Goal: Task Accomplishment & Management: Complete application form

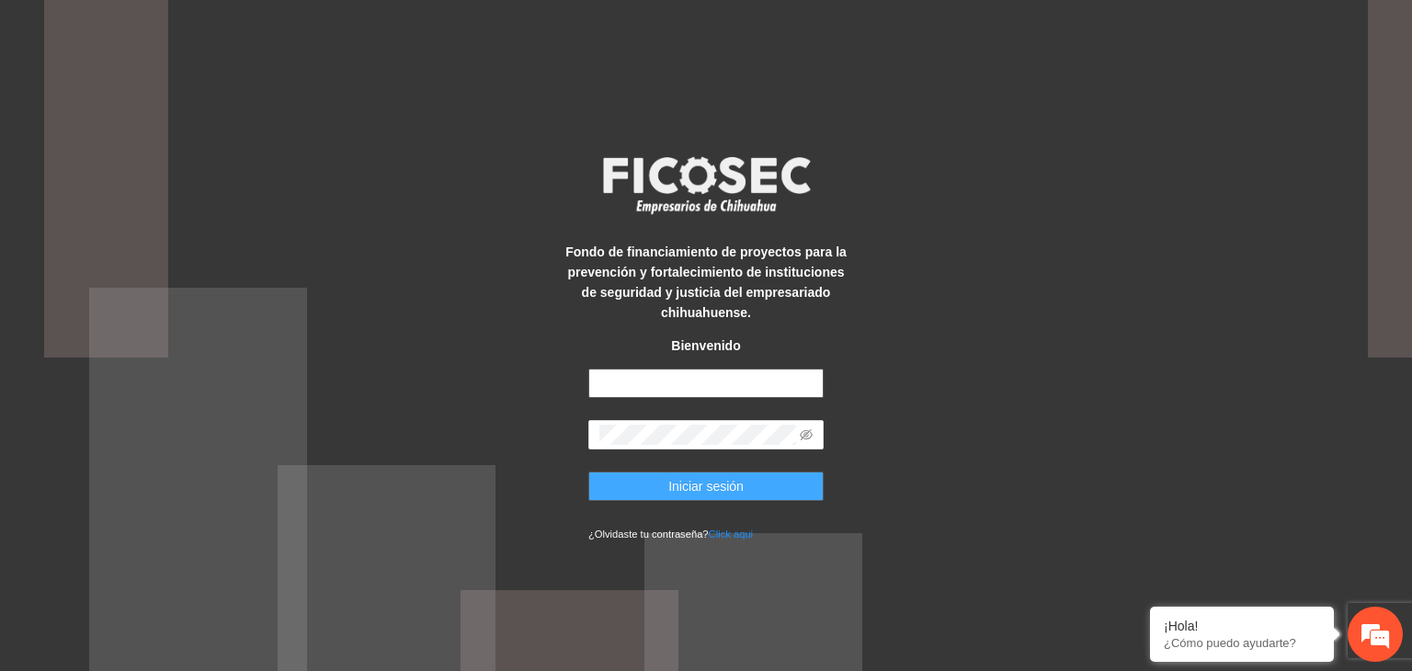
type input "**********"
click at [638, 479] on button "Iniciar sesión" at bounding box center [705, 486] width 235 height 29
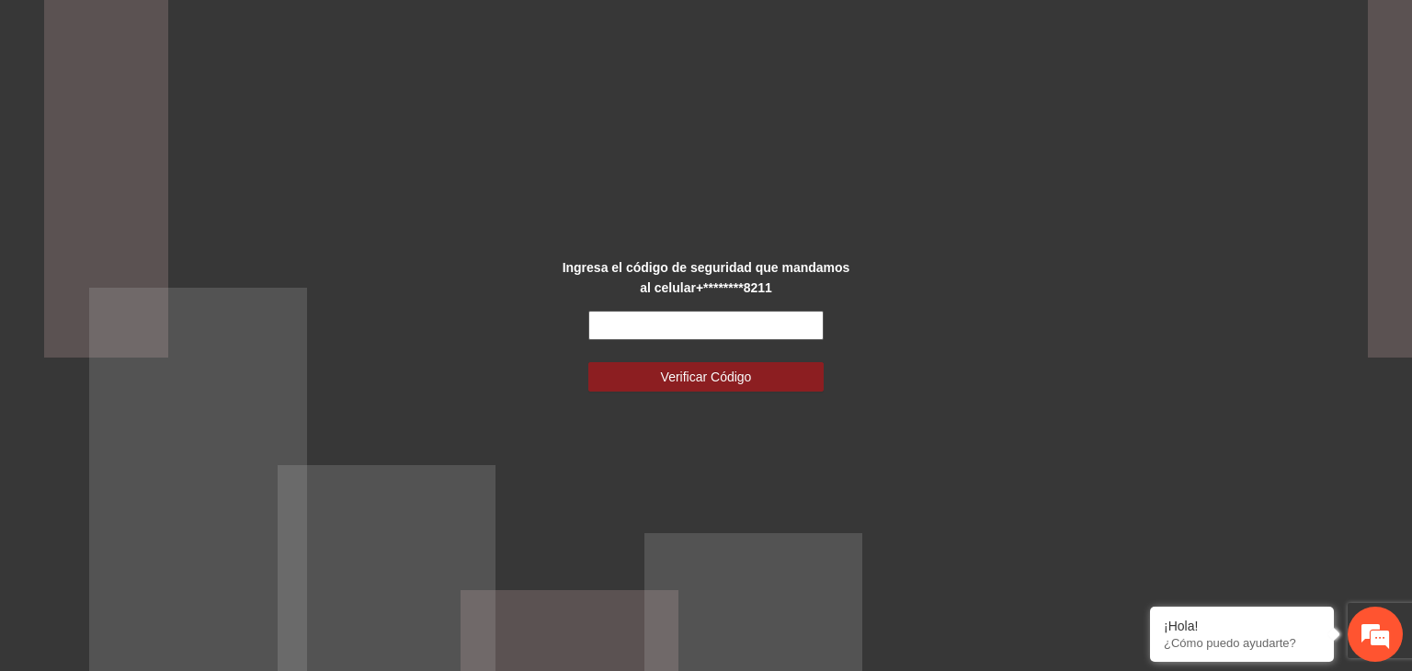
click at [731, 317] on input "text" at bounding box center [705, 325] width 235 height 29
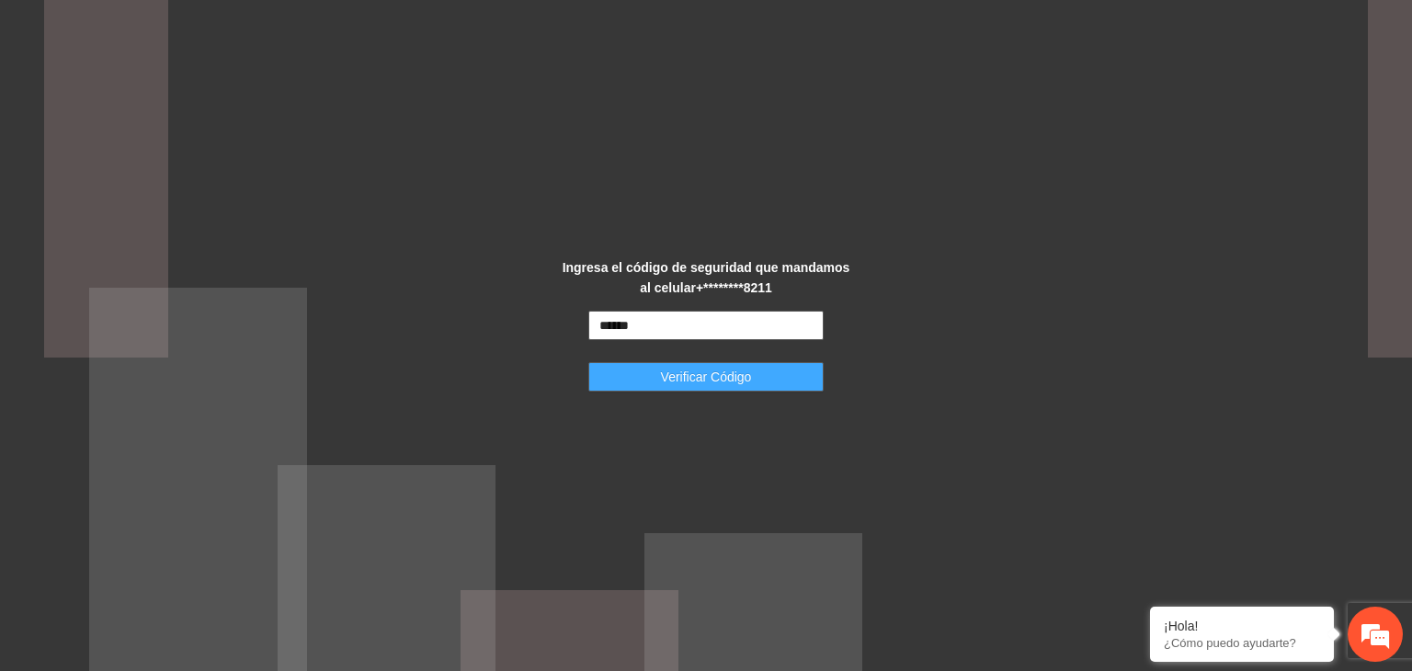
type input "******"
click at [727, 376] on span "Verificar Código" at bounding box center [706, 377] width 91 height 20
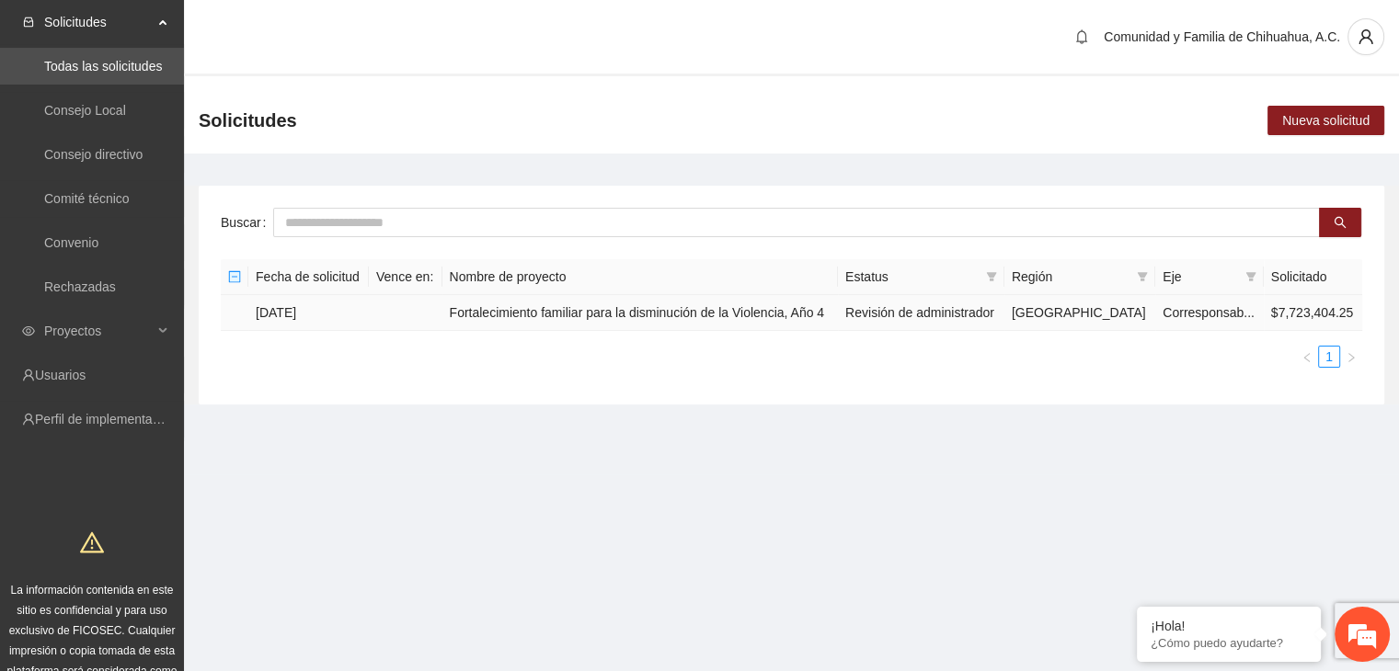
click at [305, 317] on td "[DATE]" at bounding box center [308, 313] width 120 height 36
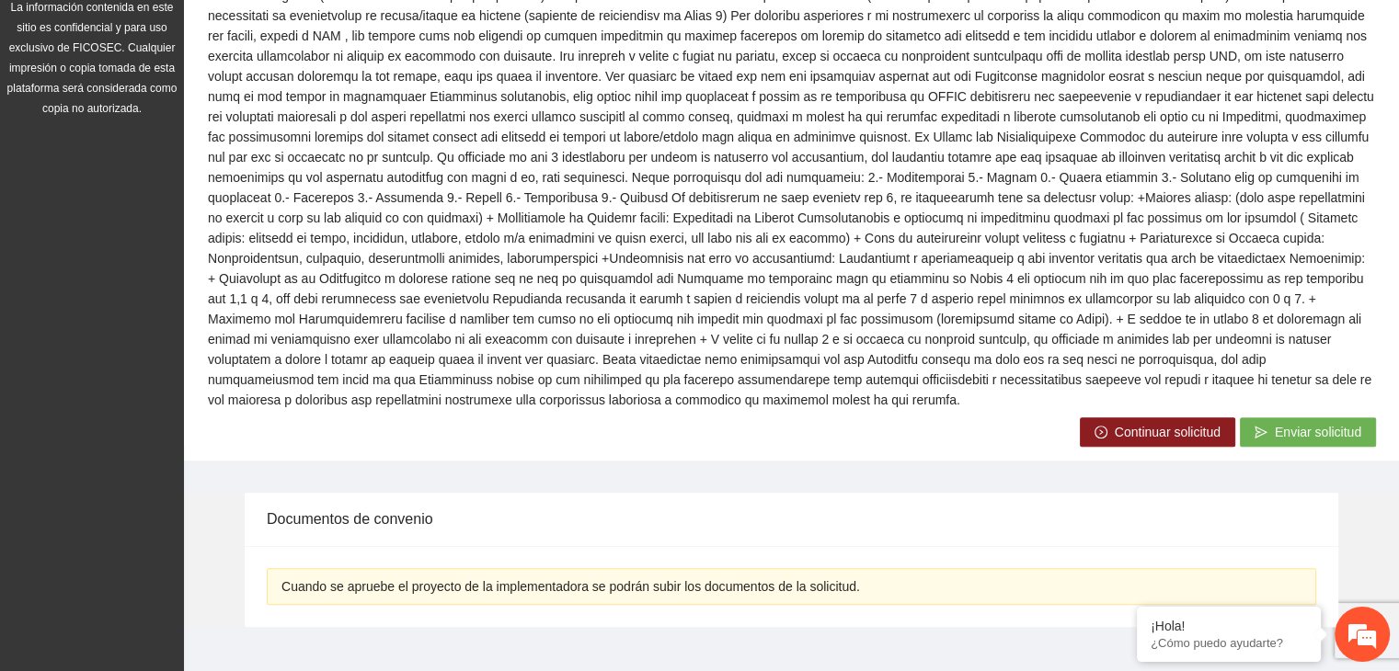
scroll to position [587, 0]
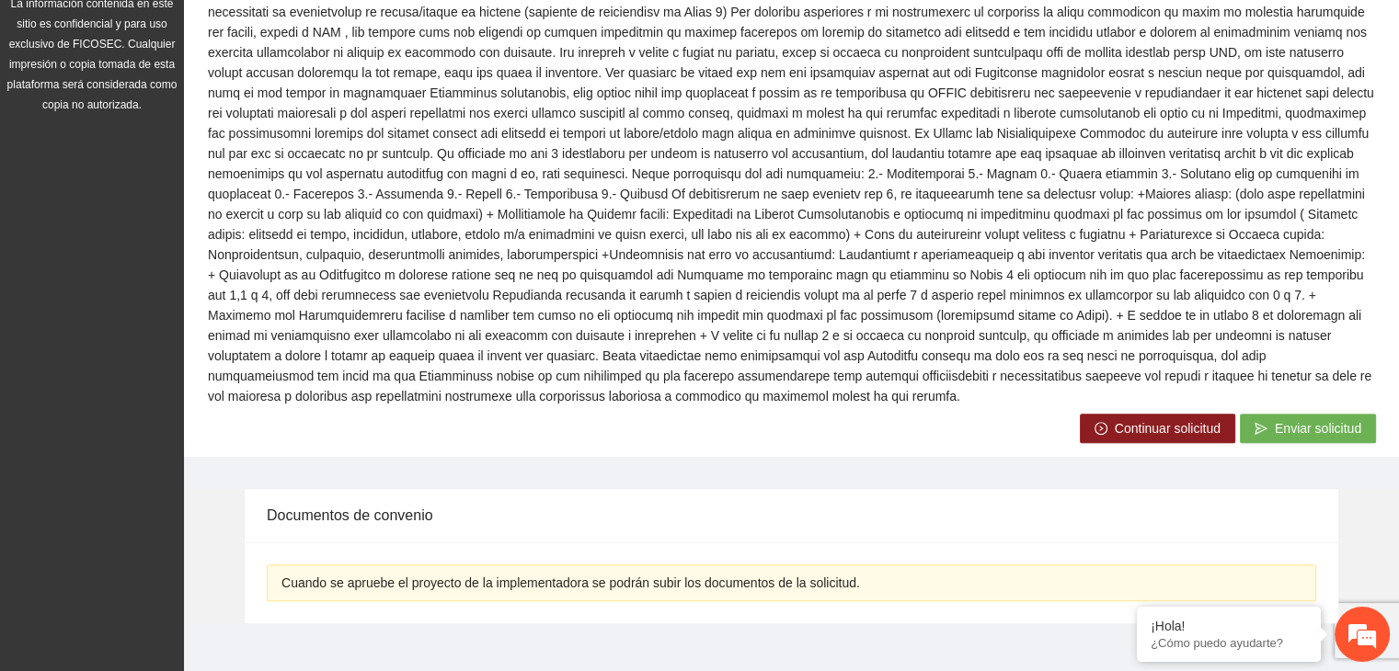
click at [1108, 414] on button "Continuar solicitud" at bounding box center [1157, 428] width 155 height 29
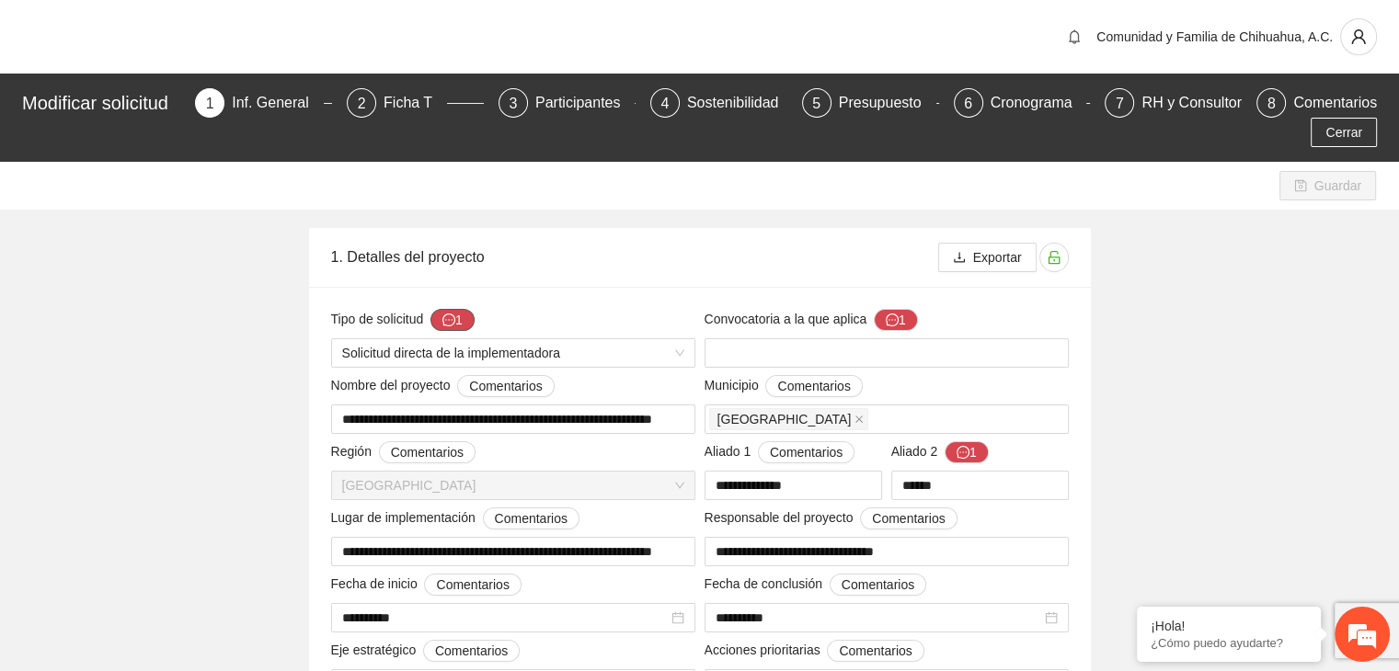
click at [464, 320] on button "1" at bounding box center [452, 320] width 44 height 22
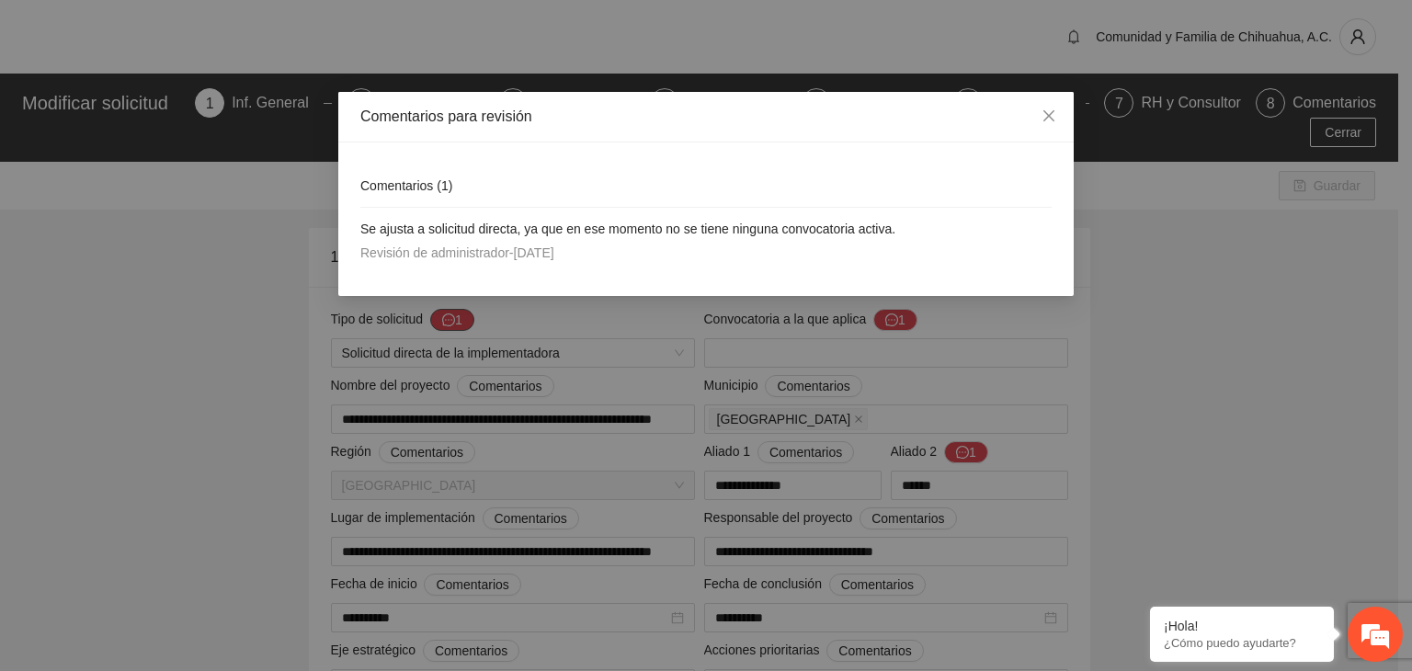
click at [464, 320] on div "Comentarios para revisión Comentarios ( 1 ) Se ajusta a solicitud directa, ya q…" at bounding box center [706, 335] width 1412 height 671
click at [1051, 118] on icon "close" at bounding box center [1049, 116] width 15 height 15
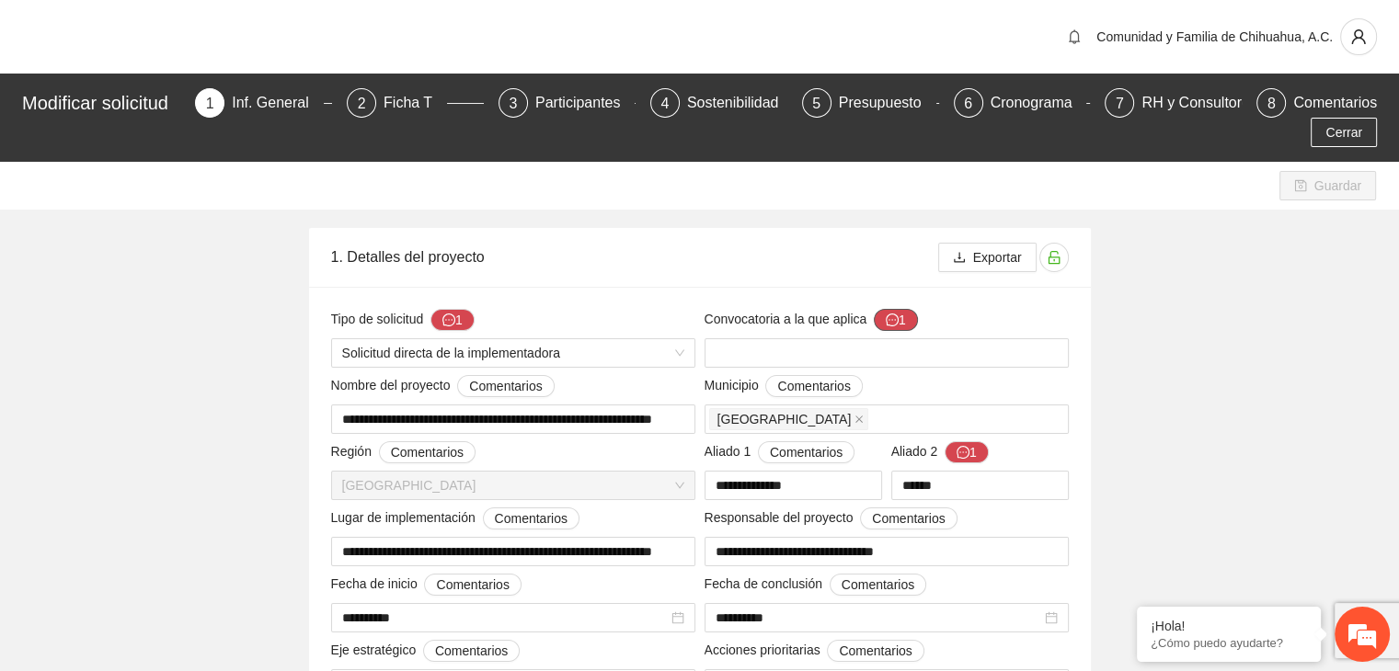
click at [901, 317] on button "1" at bounding box center [896, 320] width 44 height 22
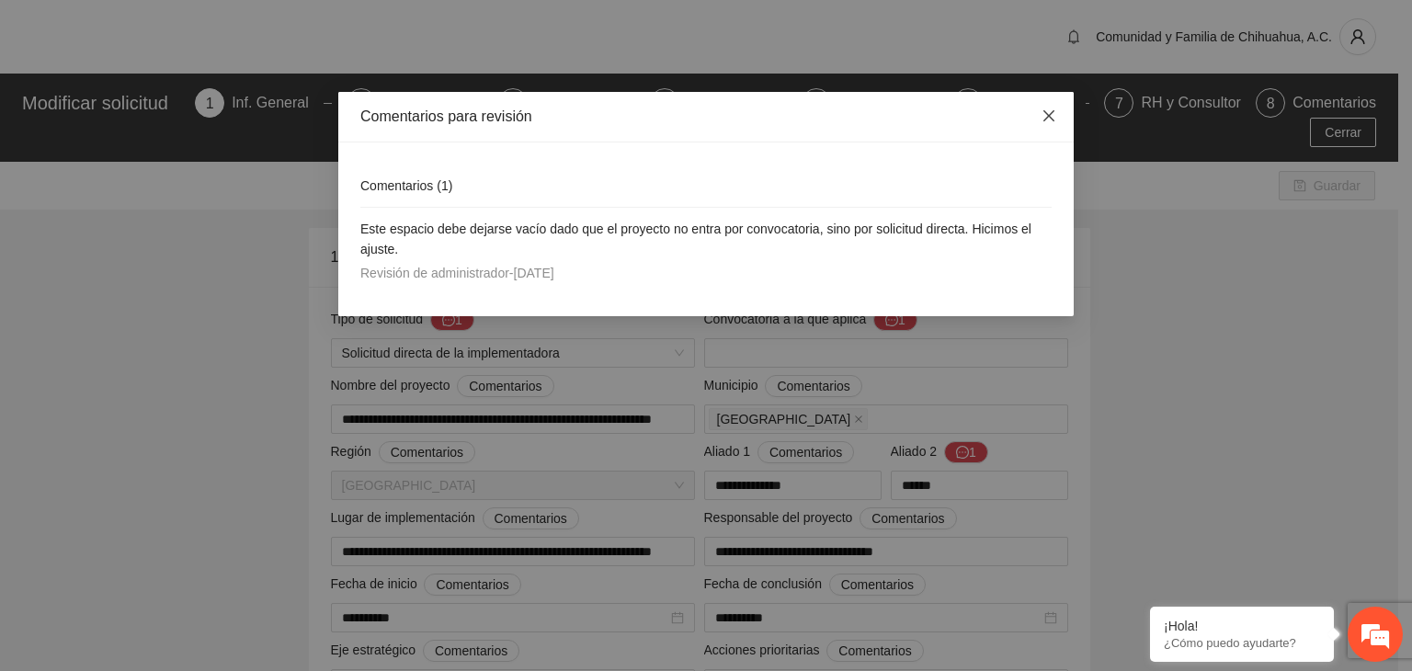
click at [1052, 111] on icon "close" at bounding box center [1049, 116] width 15 height 15
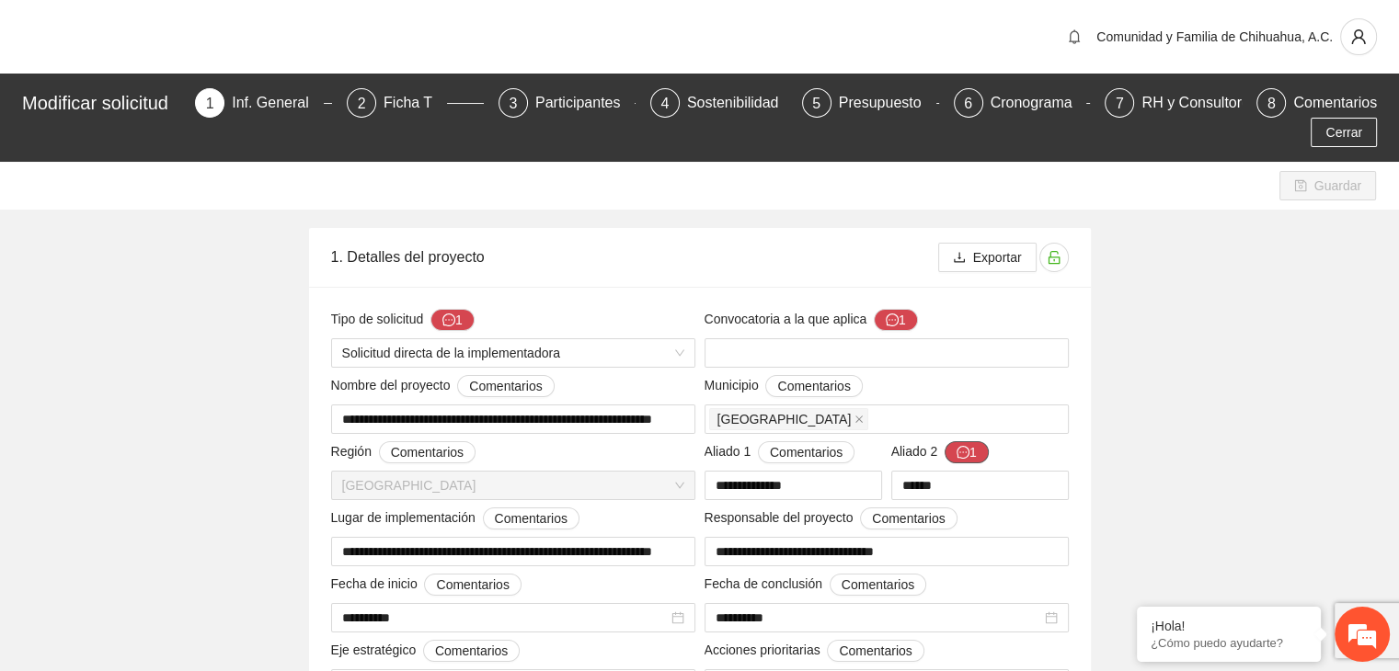
click at [978, 448] on button "1" at bounding box center [966, 452] width 44 height 22
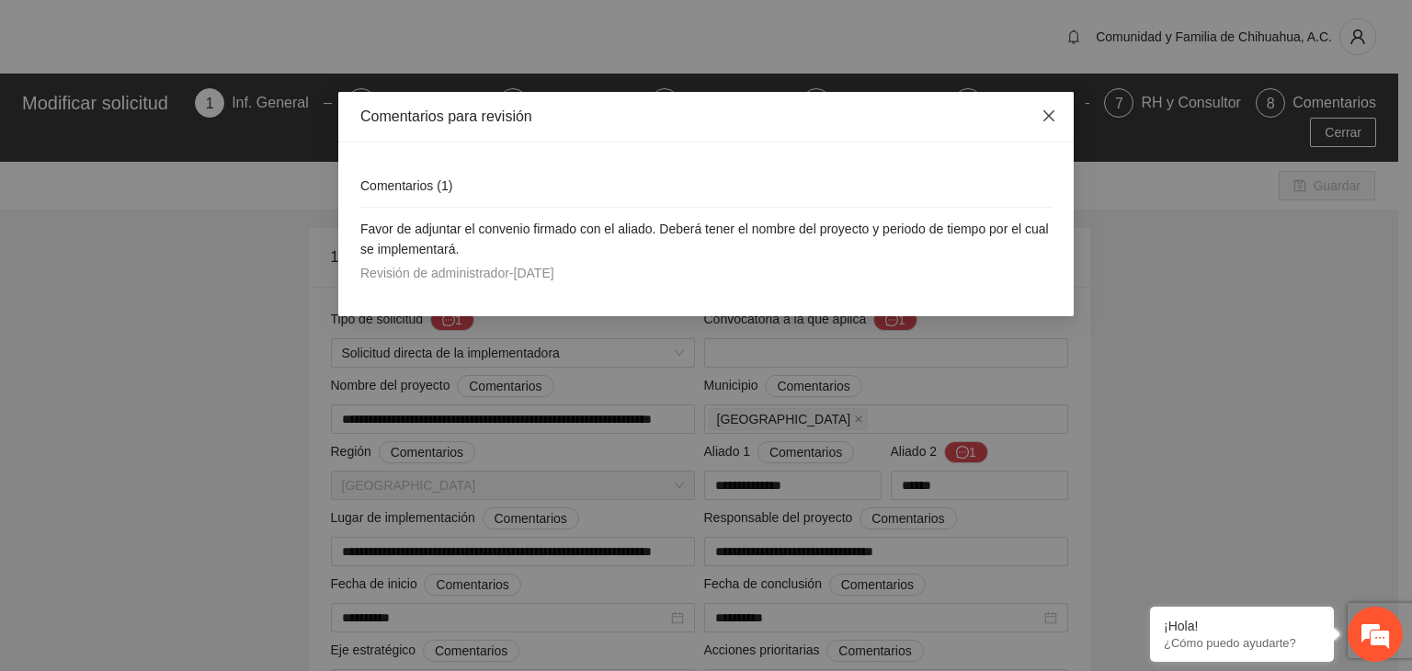
click at [1044, 111] on icon "close" at bounding box center [1049, 116] width 15 height 15
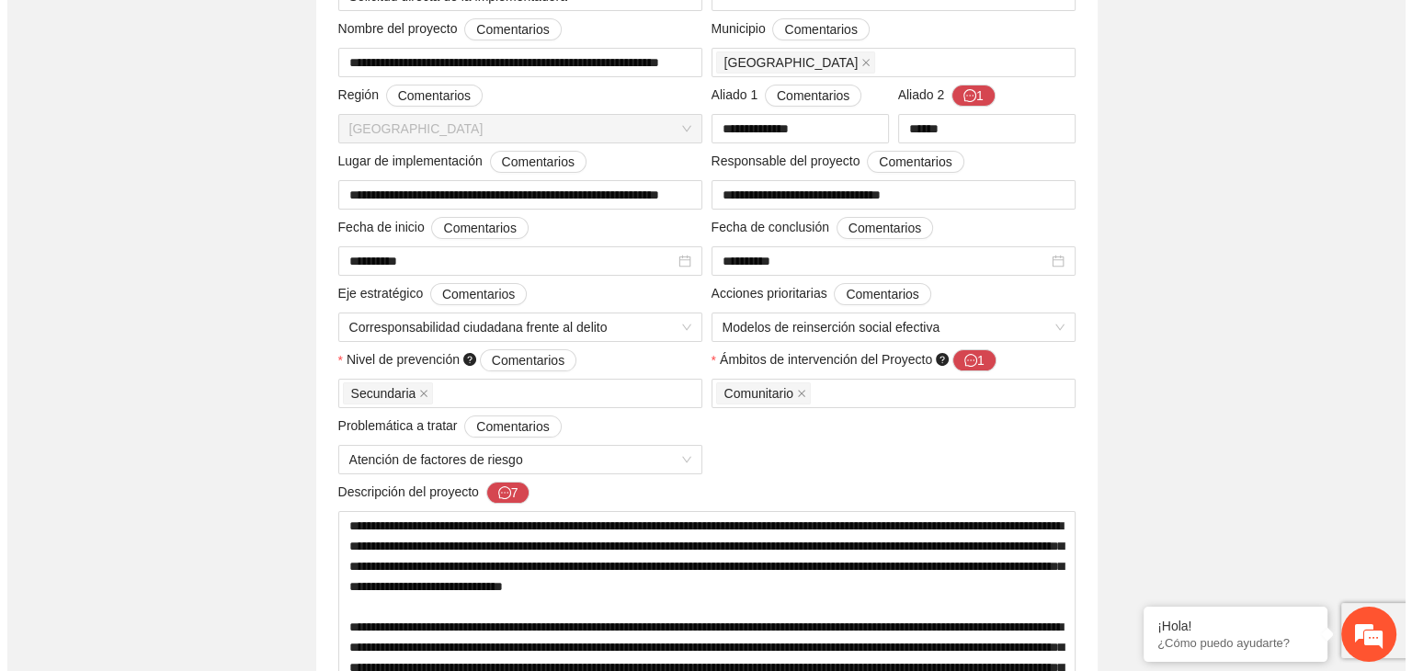
scroll to position [368, 0]
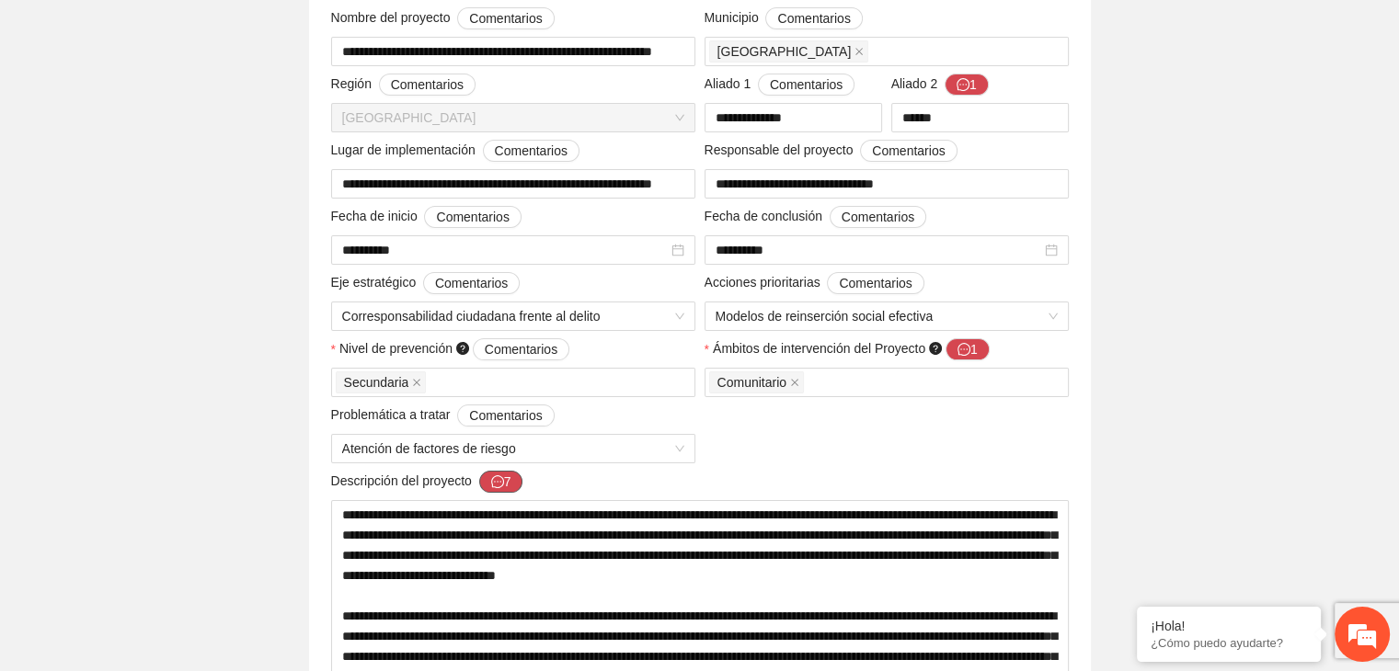
click at [503, 479] on button "7" at bounding box center [501, 482] width 44 height 22
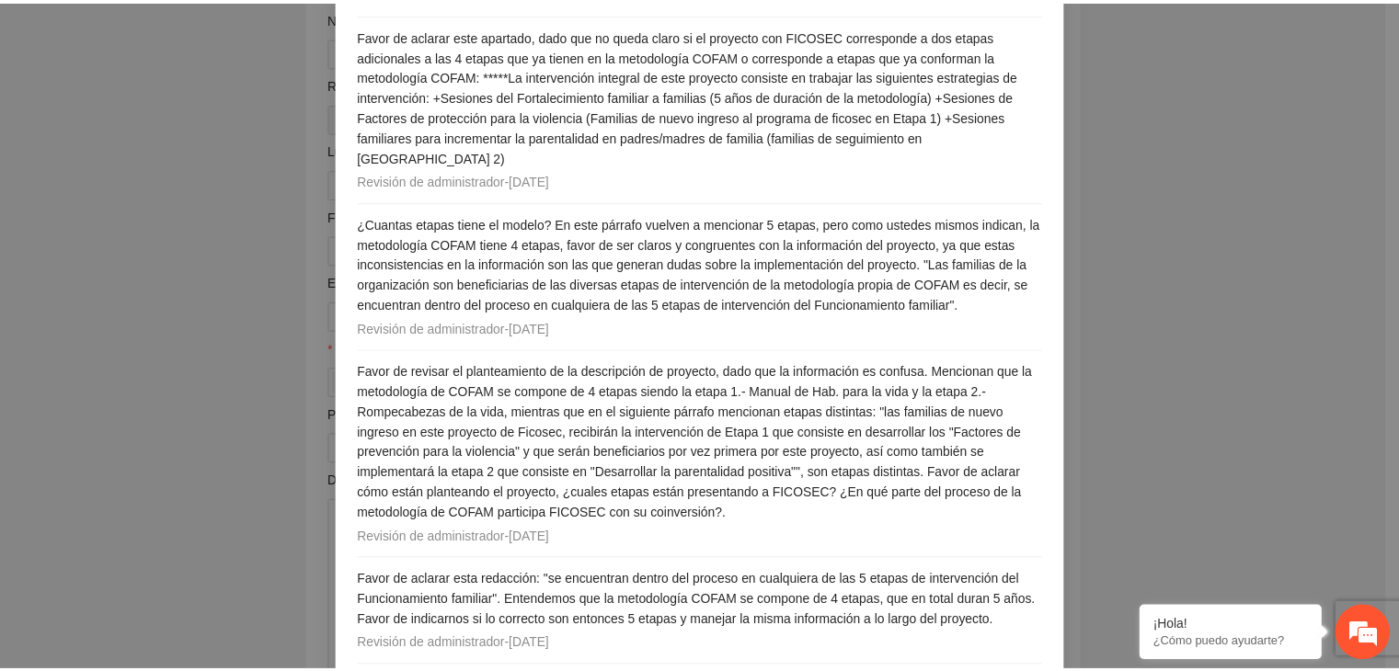
scroll to position [0, 0]
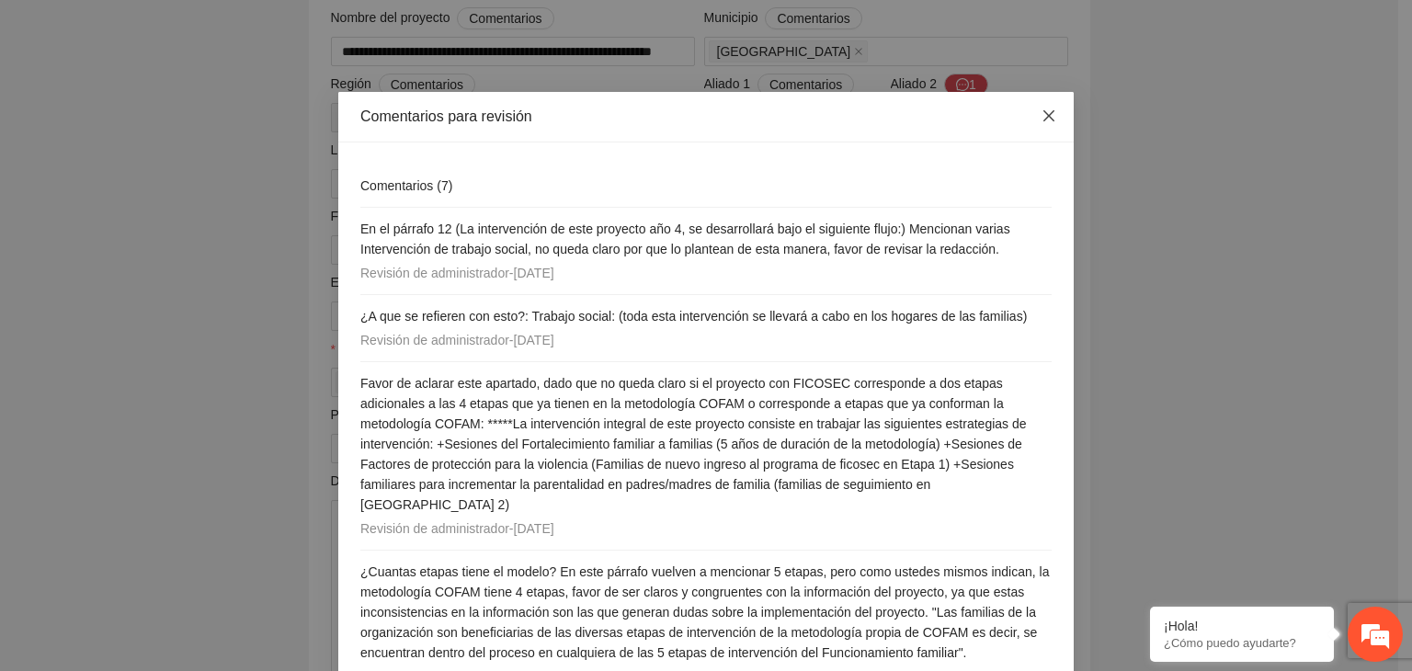
click at [1042, 111] on icon "close" at bounding box center [1049, 116] width 15 height 15
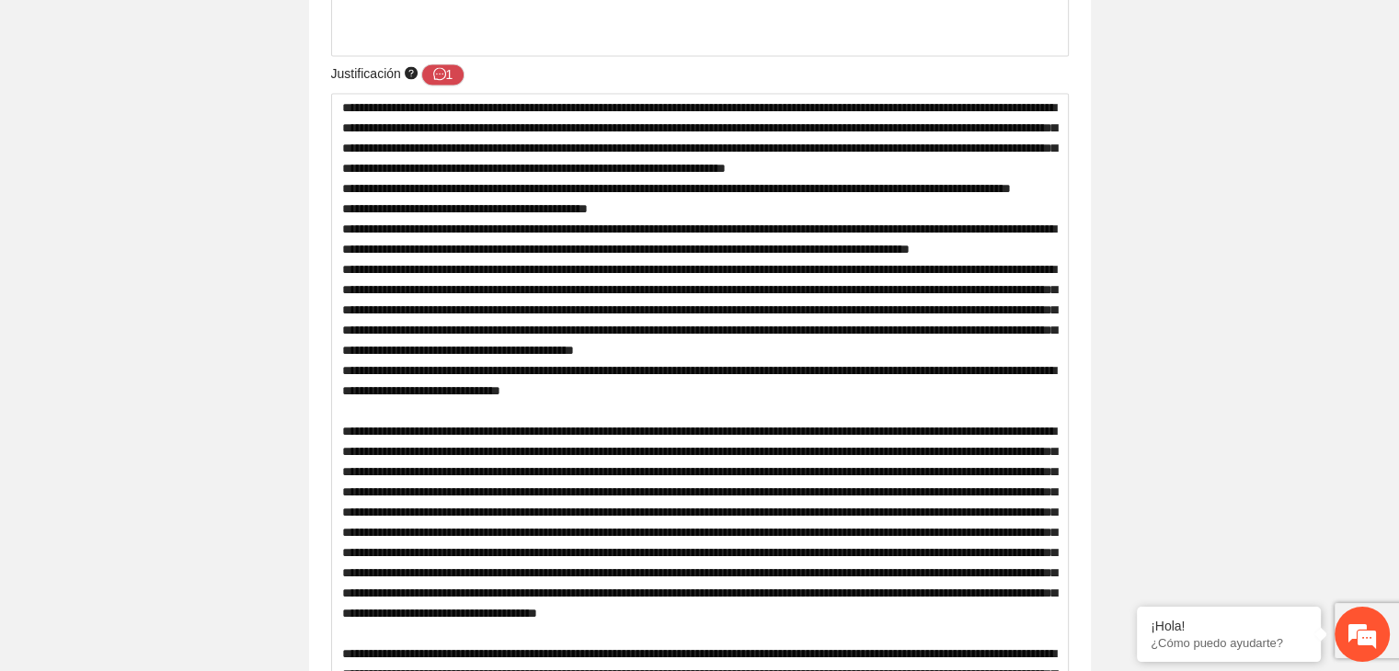
scroll to position [2732, 0]
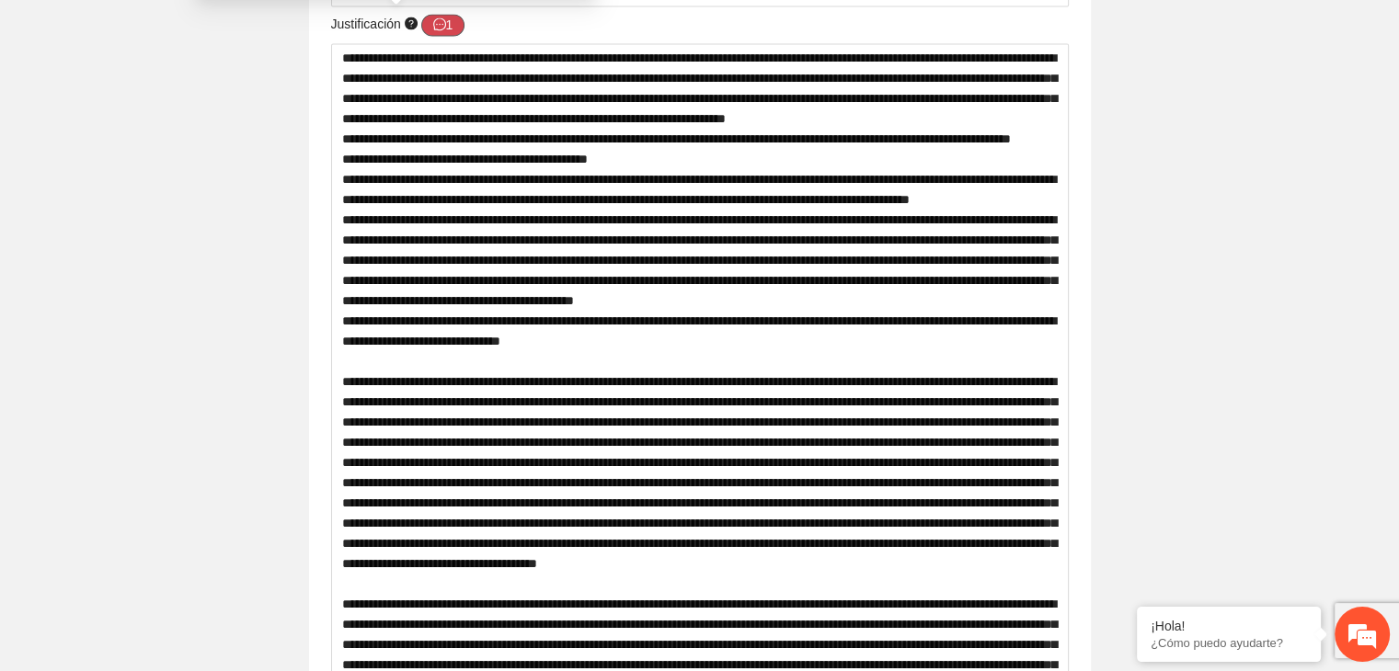
click at [442, 27] on icon "message" at bounding box center [439, 23] width 13 height 13
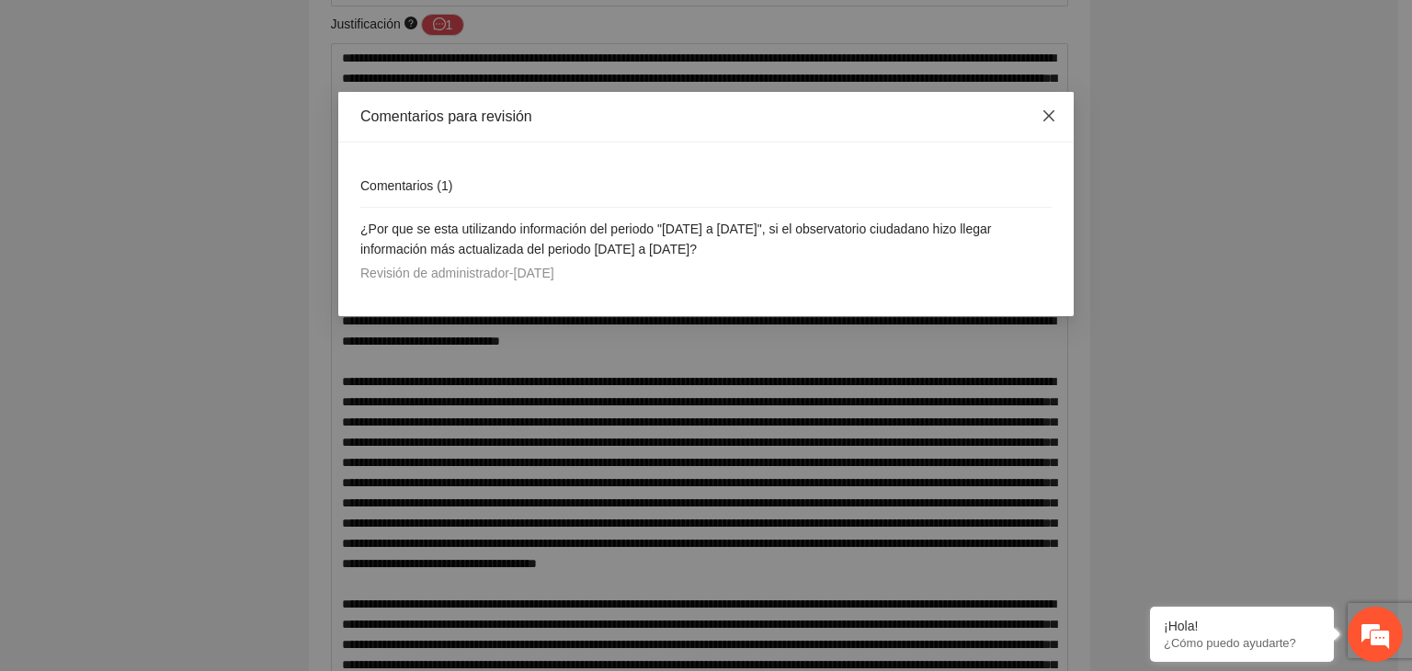
click at [1046, 115] on icon "close" at bounding box center [1049, 115] width 11 height 11
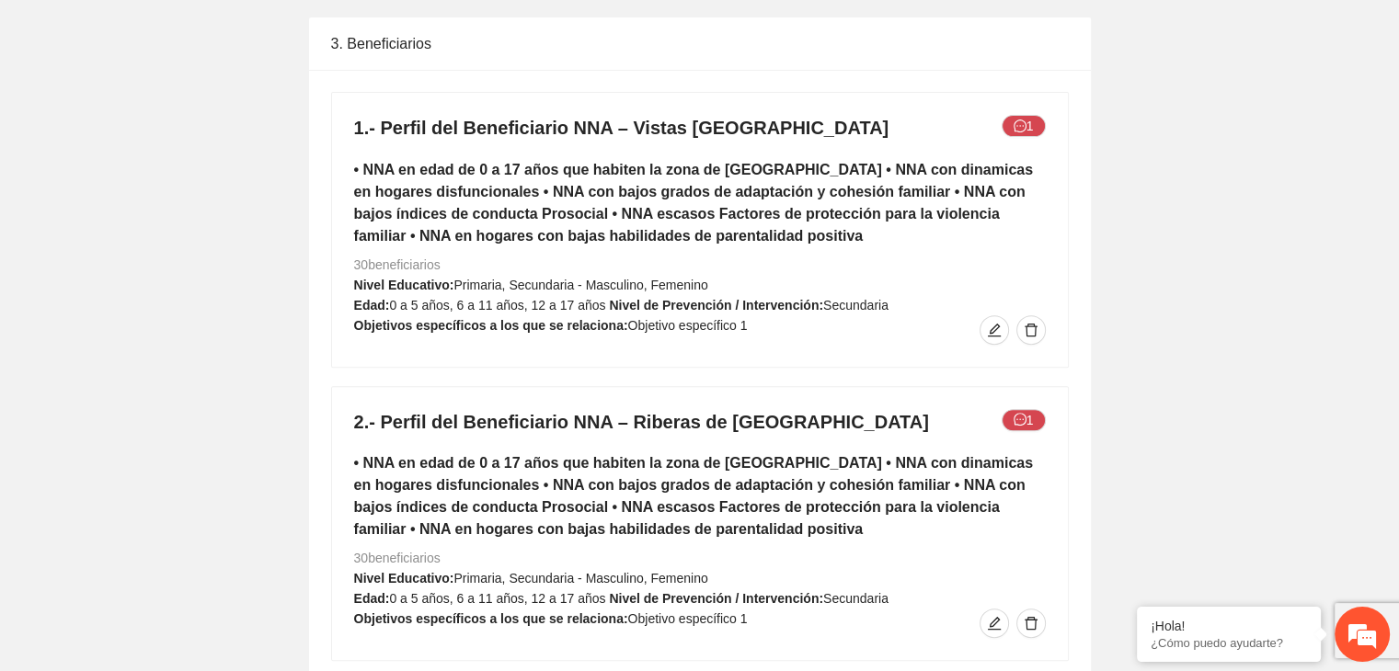
scroll to position [7650, 0]
click at [1029, 124] on button "1" at bounding box center [1023, 125] width 44 height 22
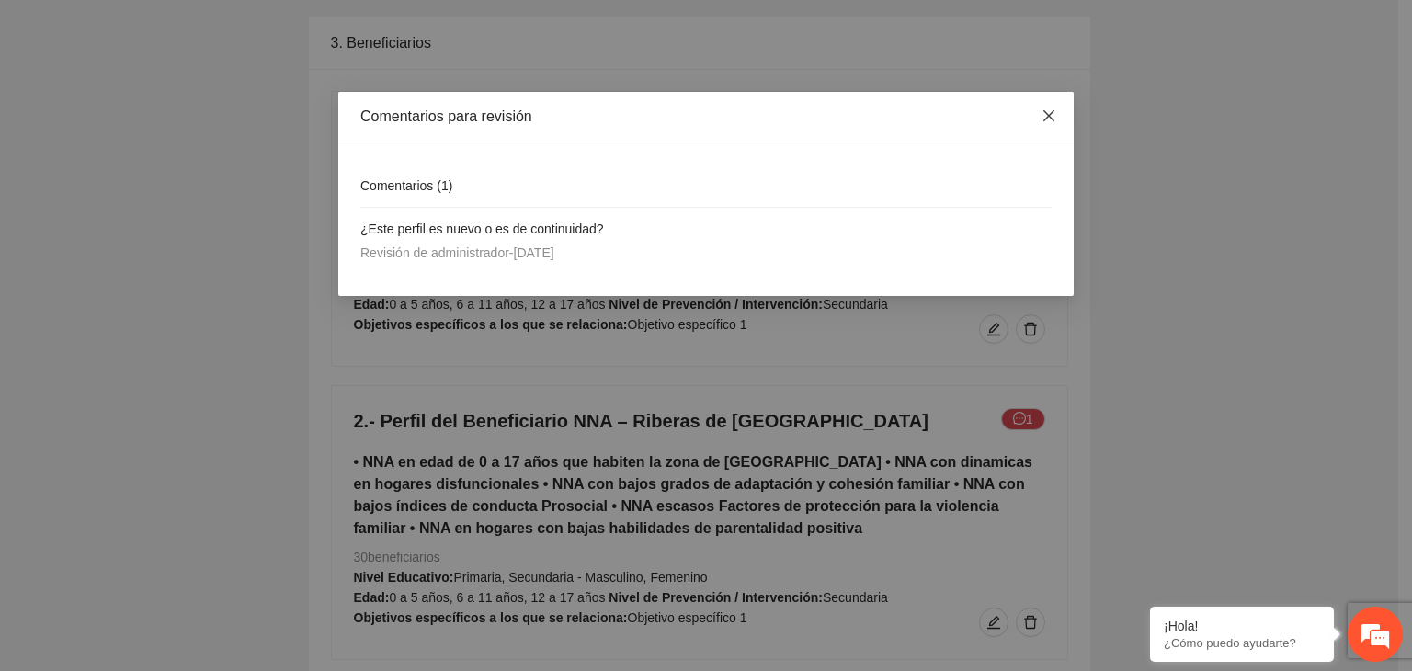
click at [1042, 110] on icon "close" at bounding box center [1049, 116] width 15 height 15
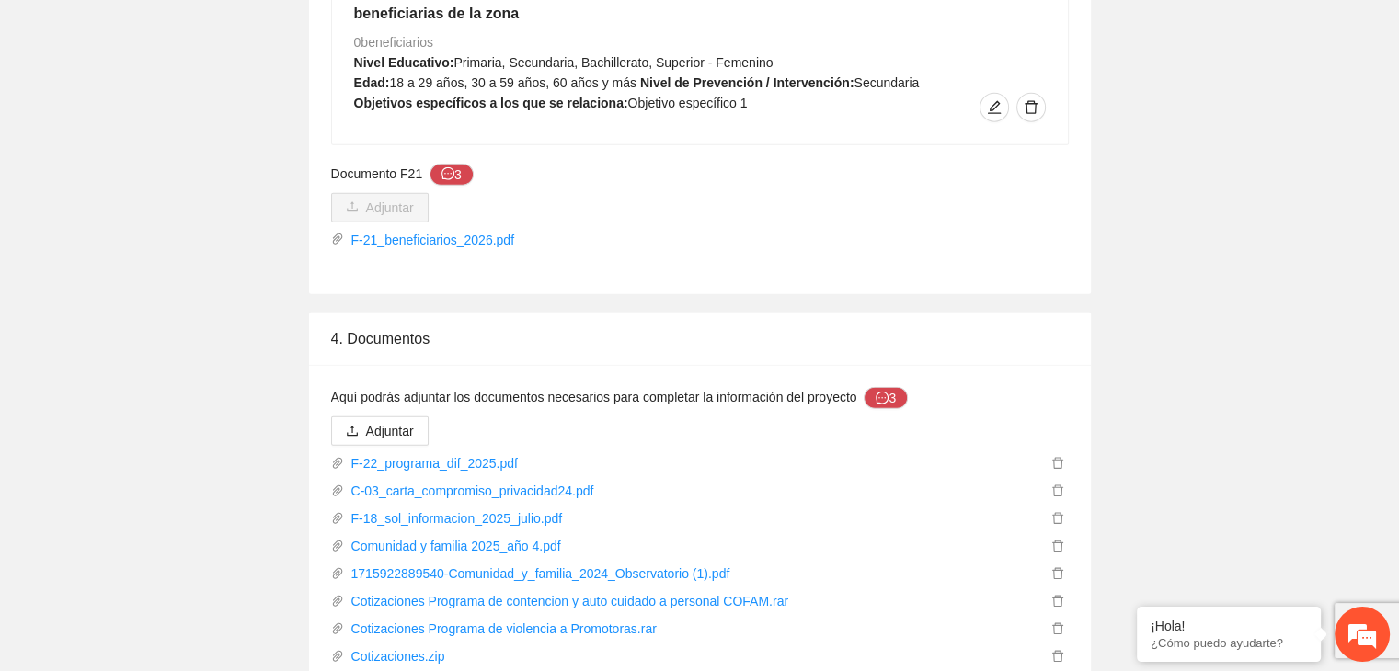
scroll to position [11718, 0]
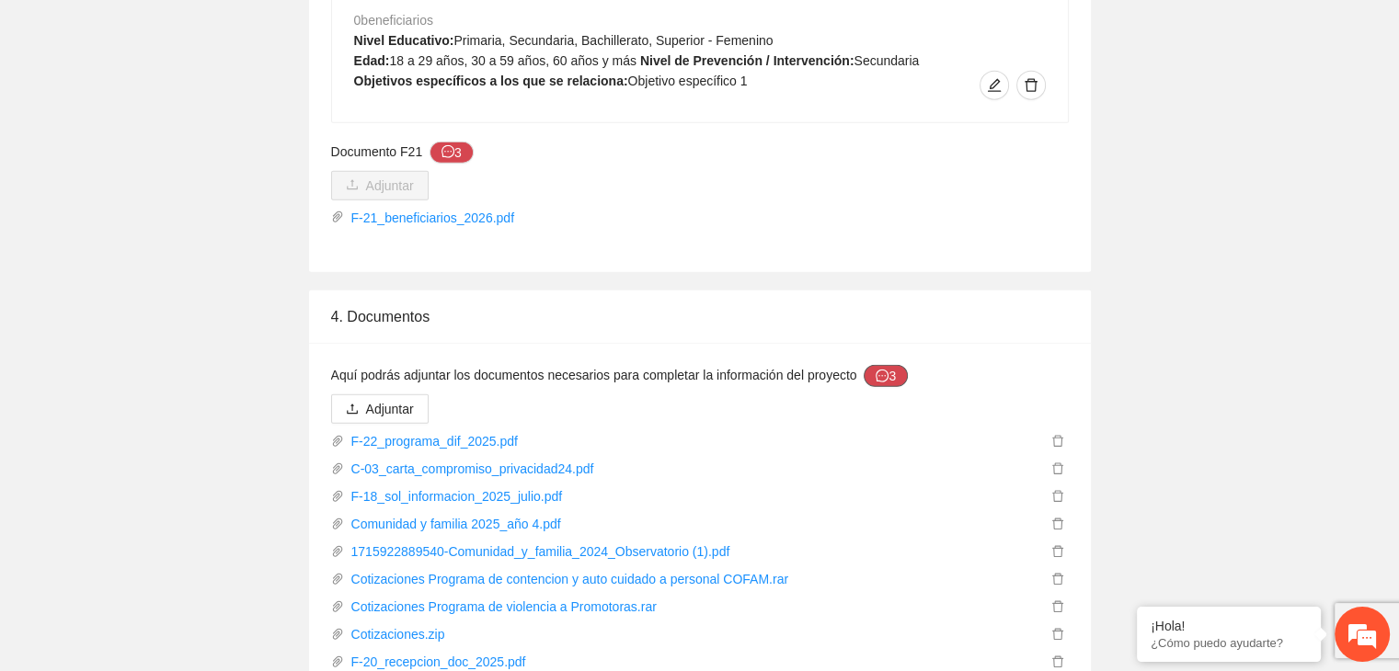
click at [887, 370] on icon "message" at bounding box center [881, 376] width 13 height 13
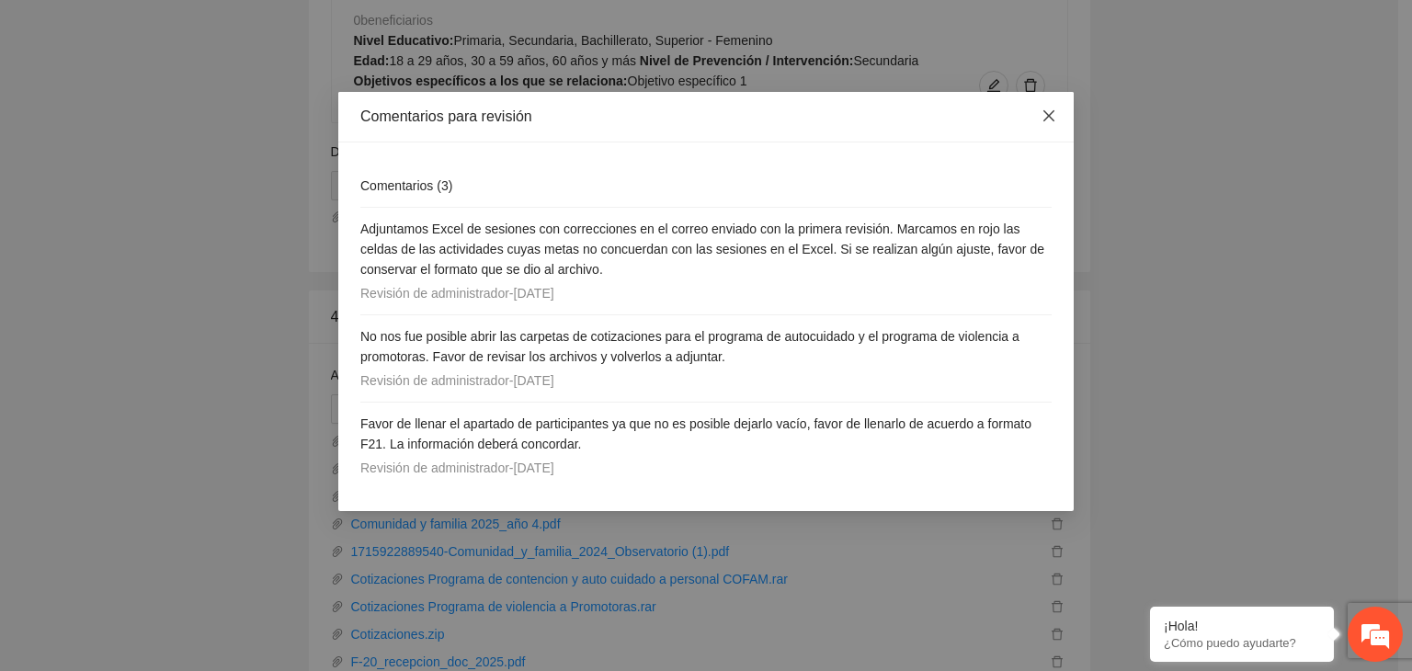
click at [1052, 114] on icon "close" at bounding box center [1049, 115] width 11 height 11
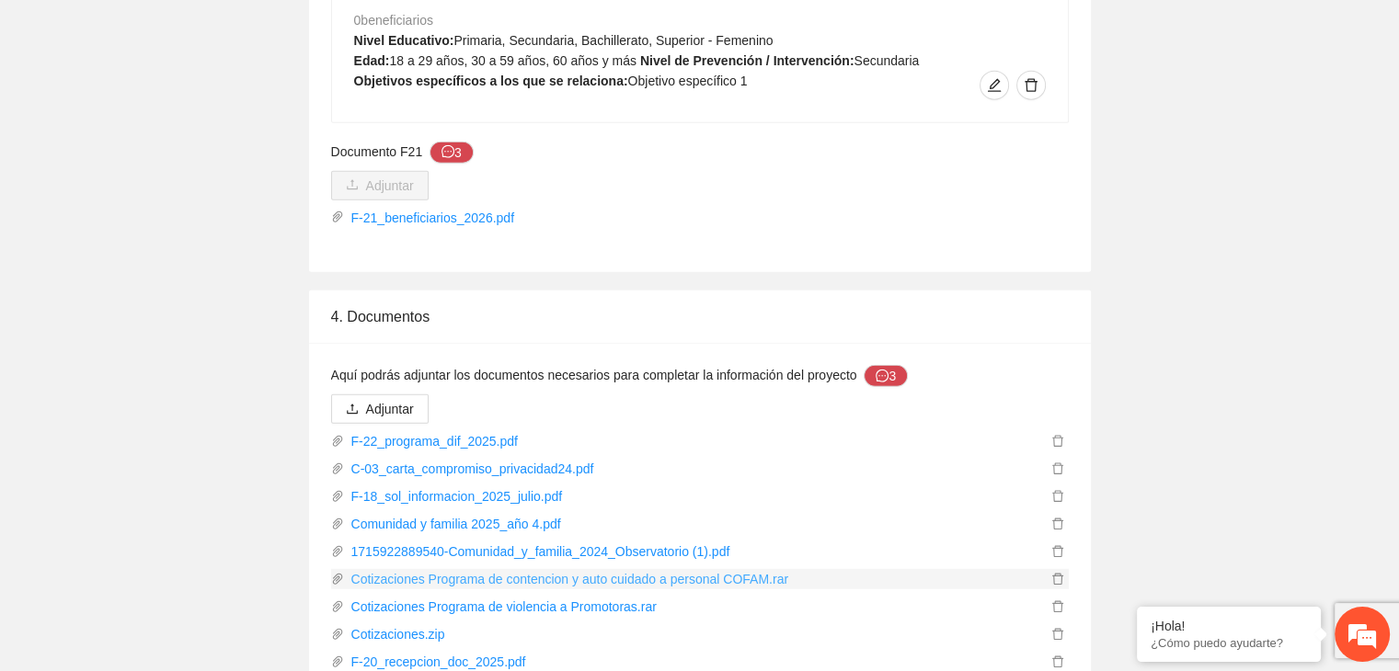
click at [599, 569] on link "Cotizaciones Programa de contencion y auto cuidado a personal COFAM.rar" at bounding box center [695, 579] width 703 height 20
click at [871, 365] on button "3" at bounding box center [885, 376] width 44 height 22
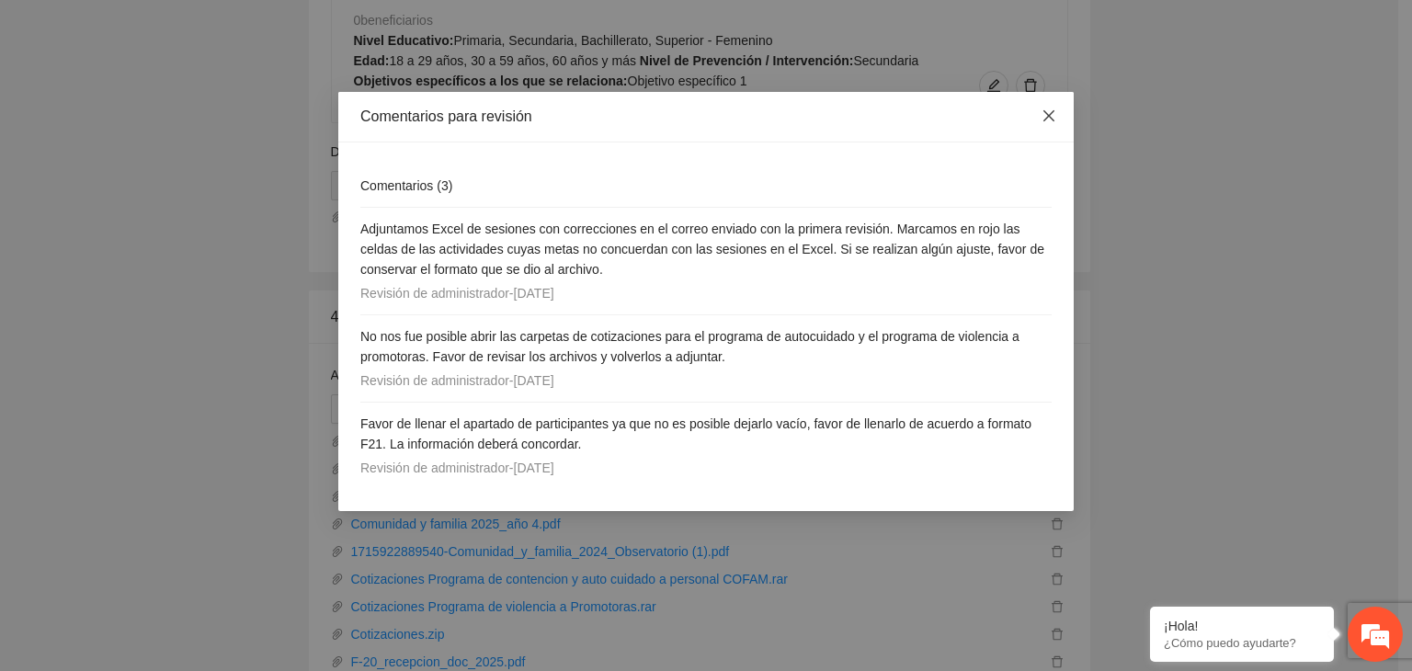
click at [1047, 116] on icon "close" at bounding box center [1049, 115] width 11 height 11
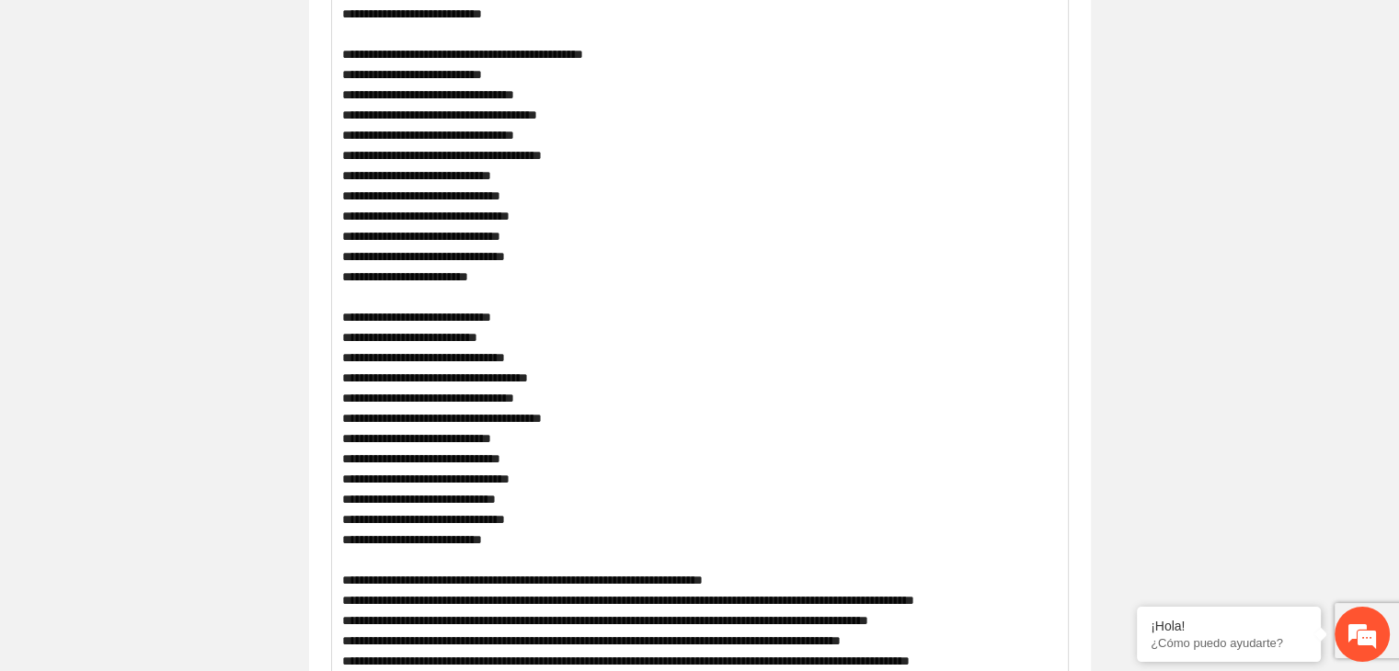
scroll to position [0, 0]
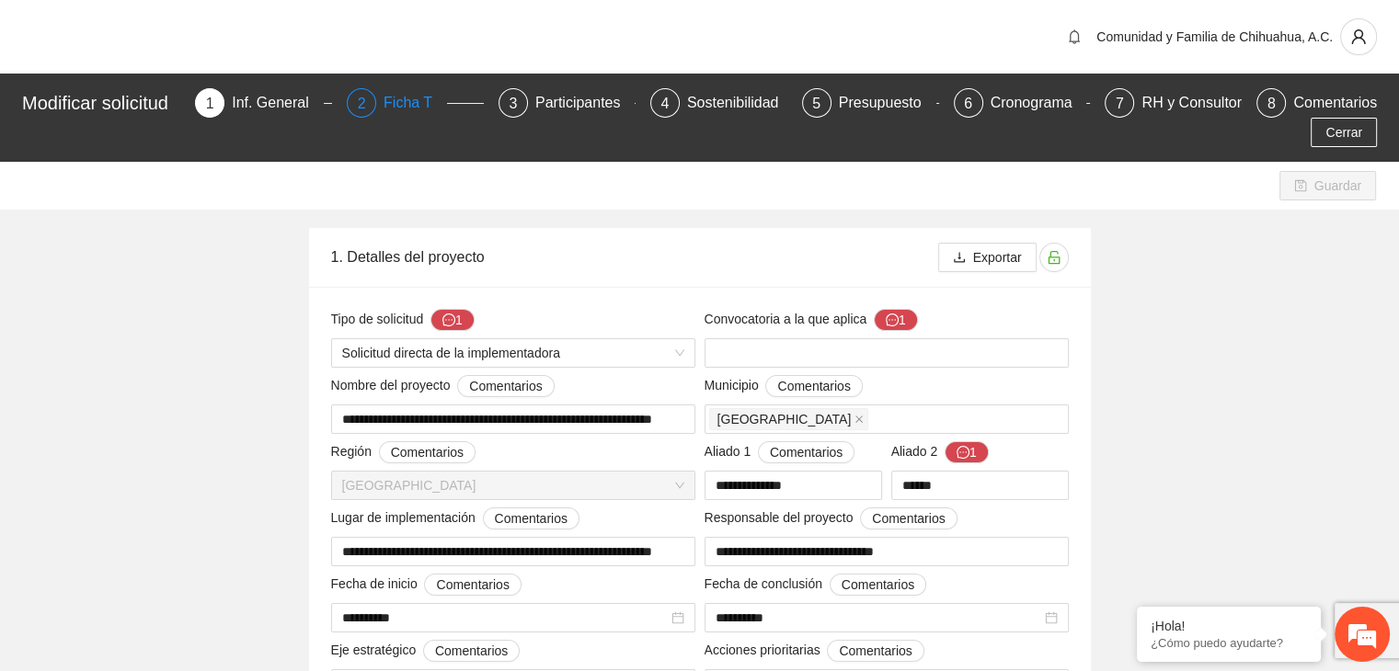
click at [408, 100] on div "Ficha T" at bounding box center [414, 102] width 63 height 29
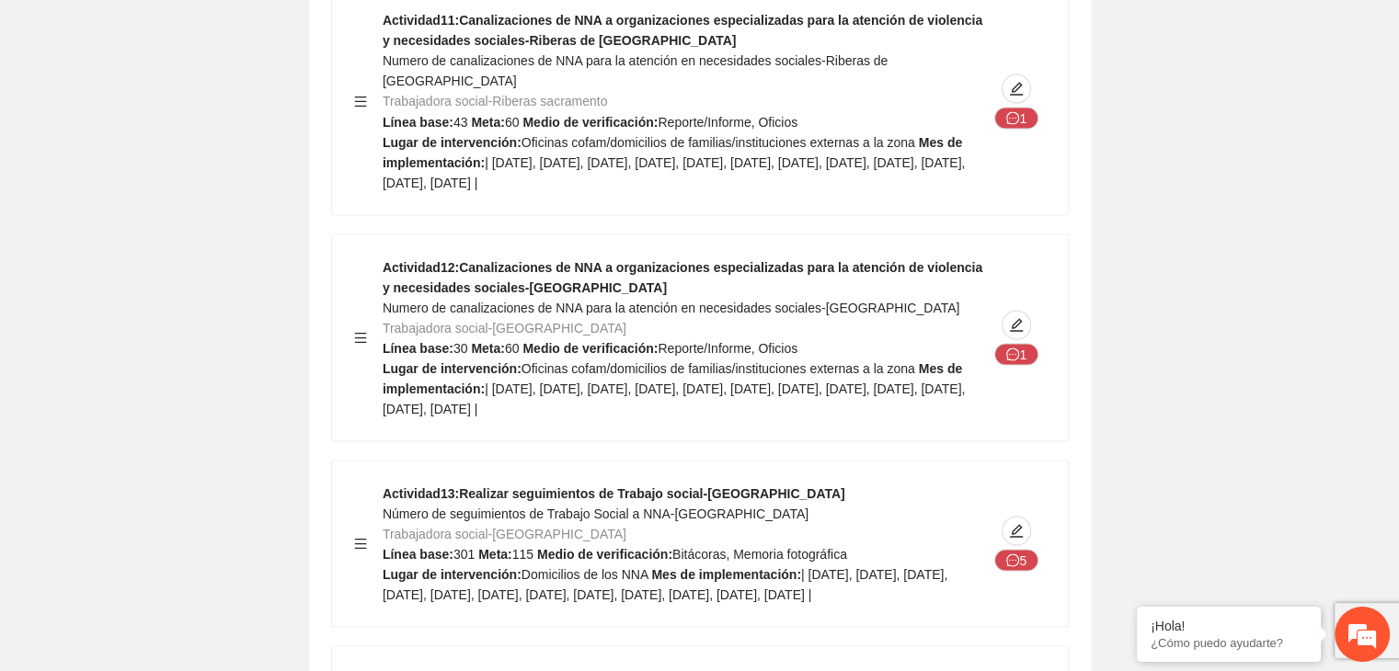
scroll to position [24441, 0]
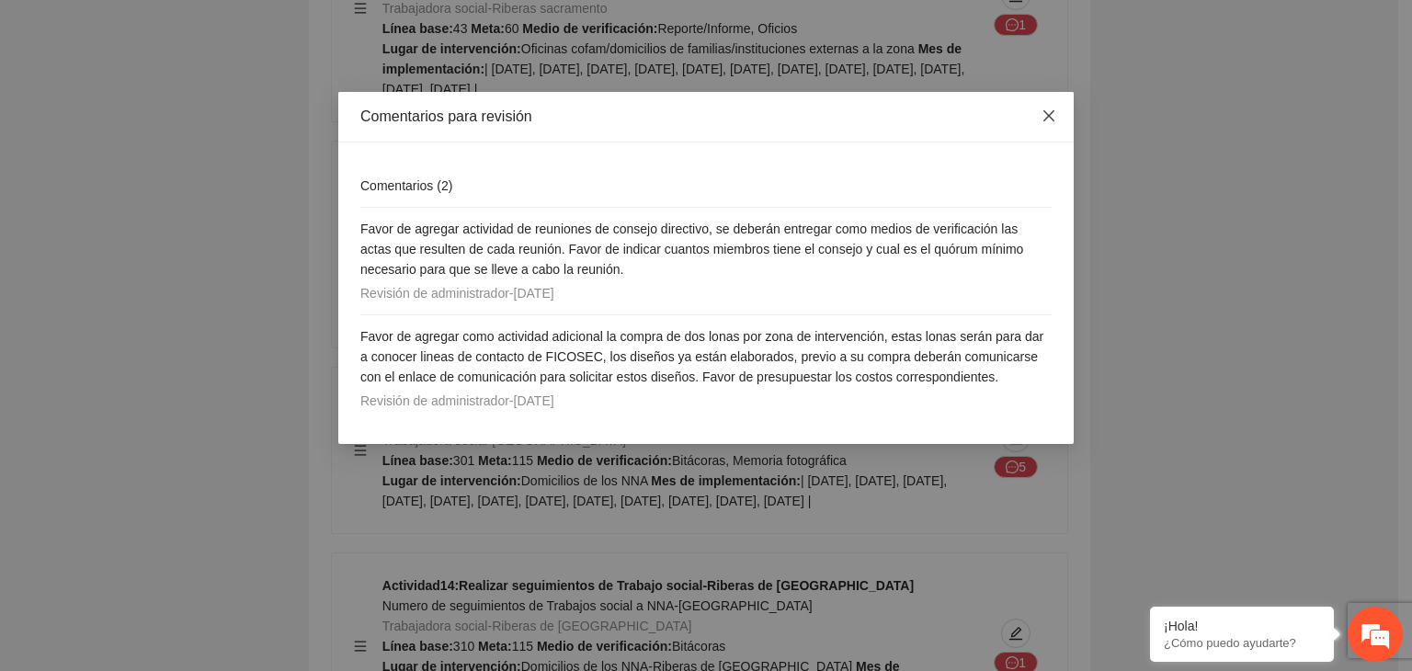
click at [1045, 119] on icon "close" at bounding box center [1049, 116] width 15 height 15
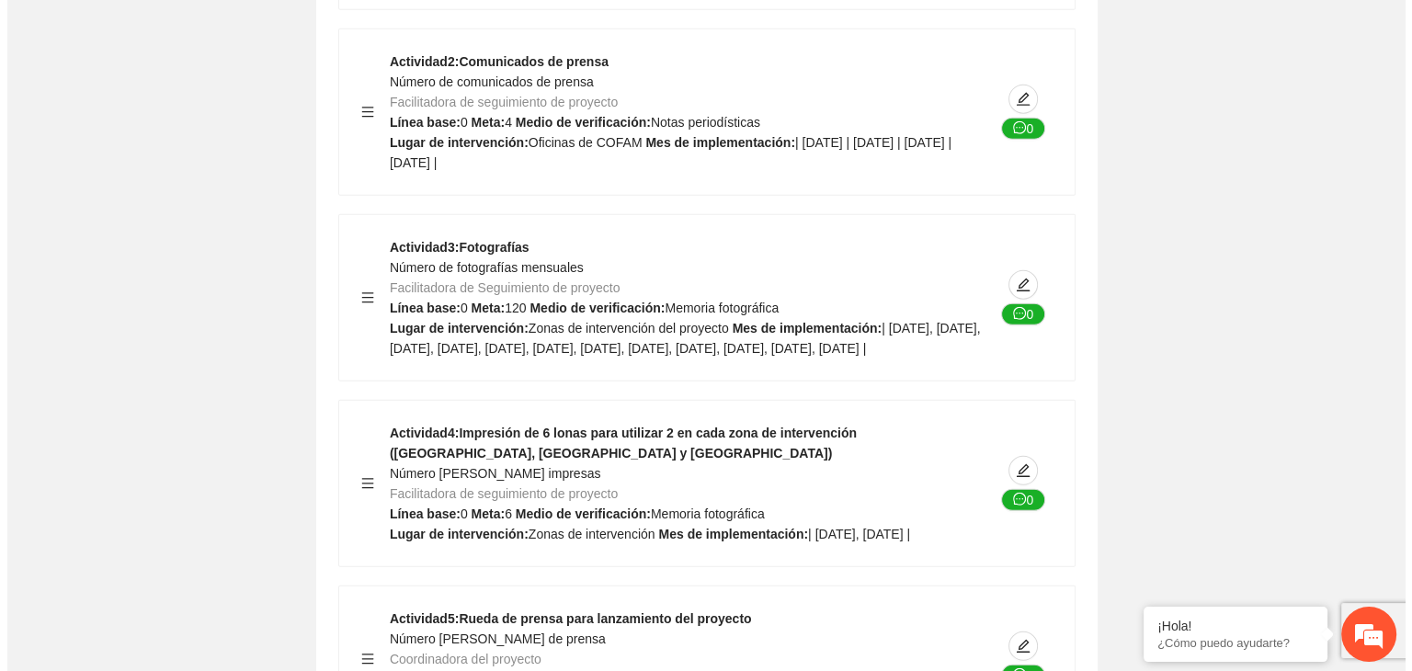
scroll to position [25870, 0]
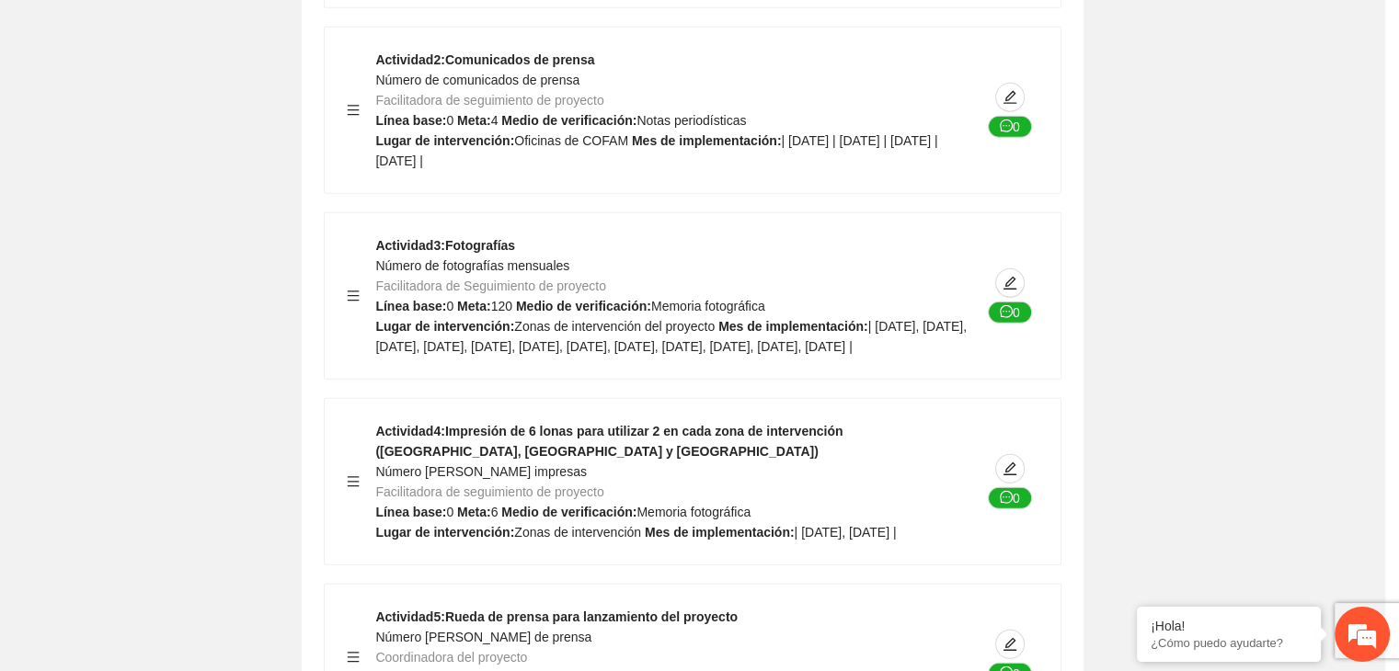
type input "**********"
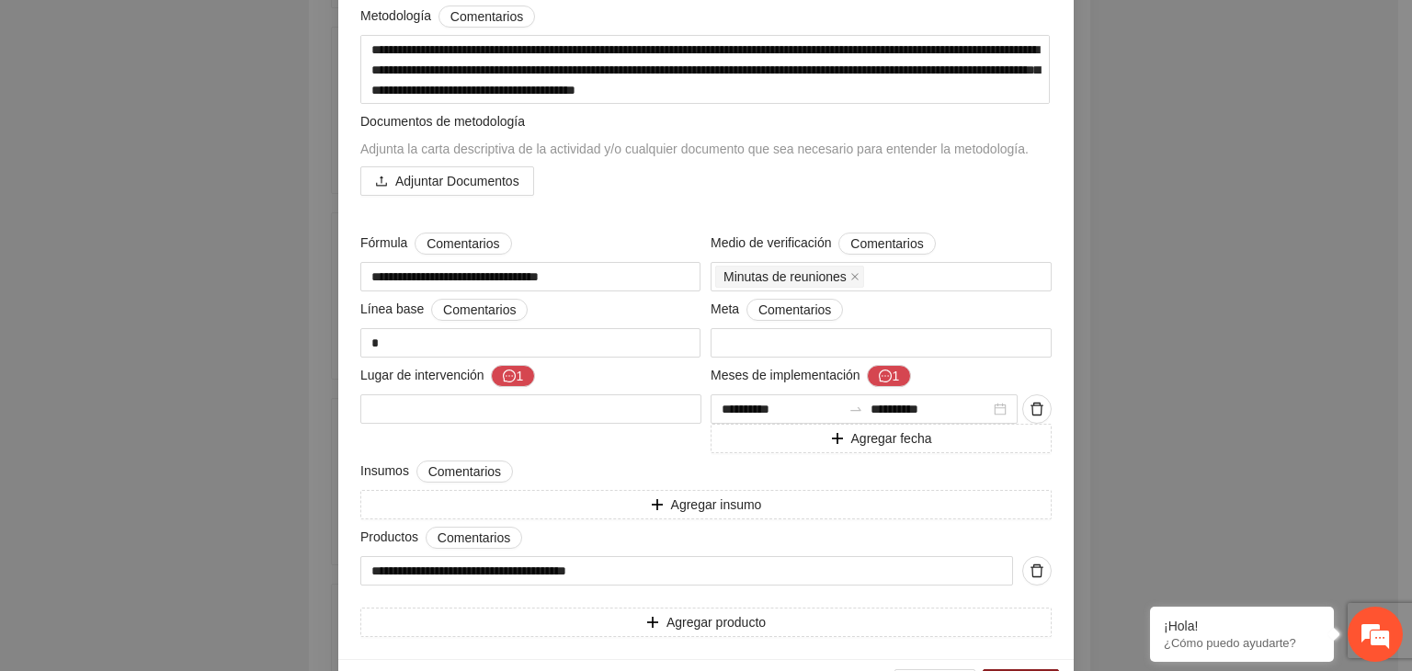
scroll to position [360, 0]
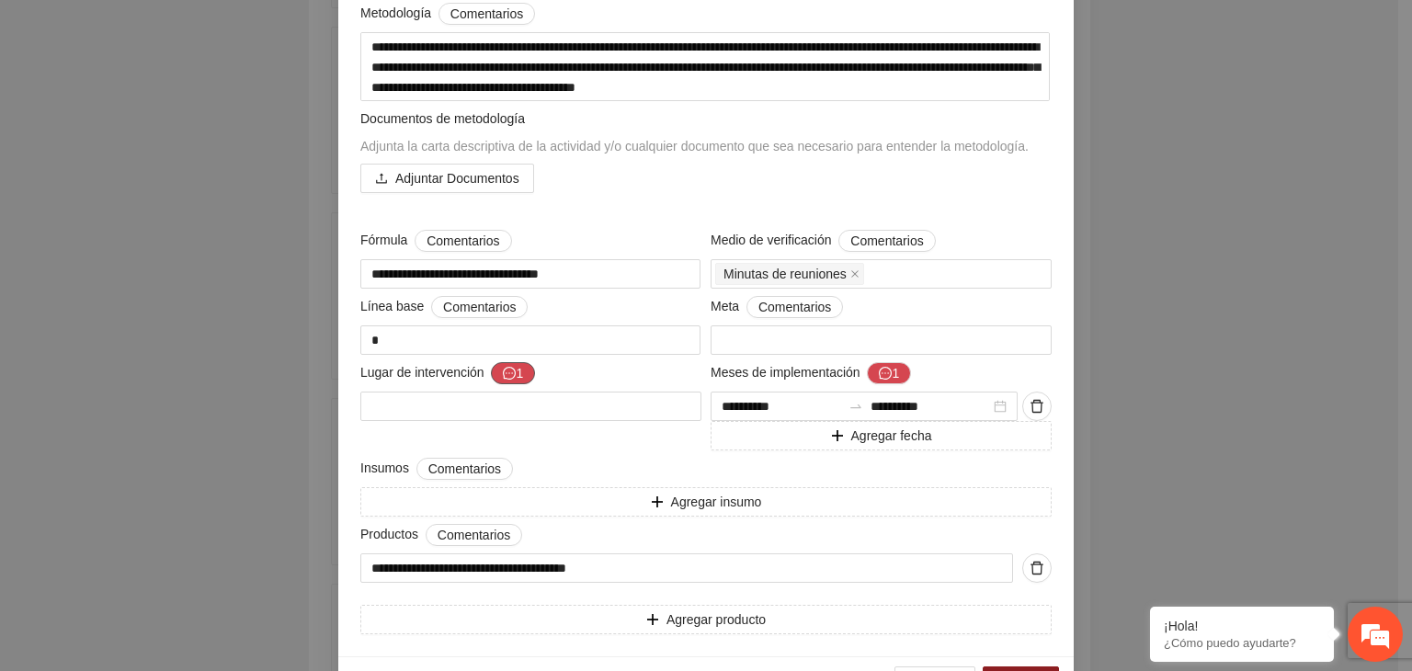
click at [508, 379] on button "1" at bounding box center [513, 373] width 44 height 22
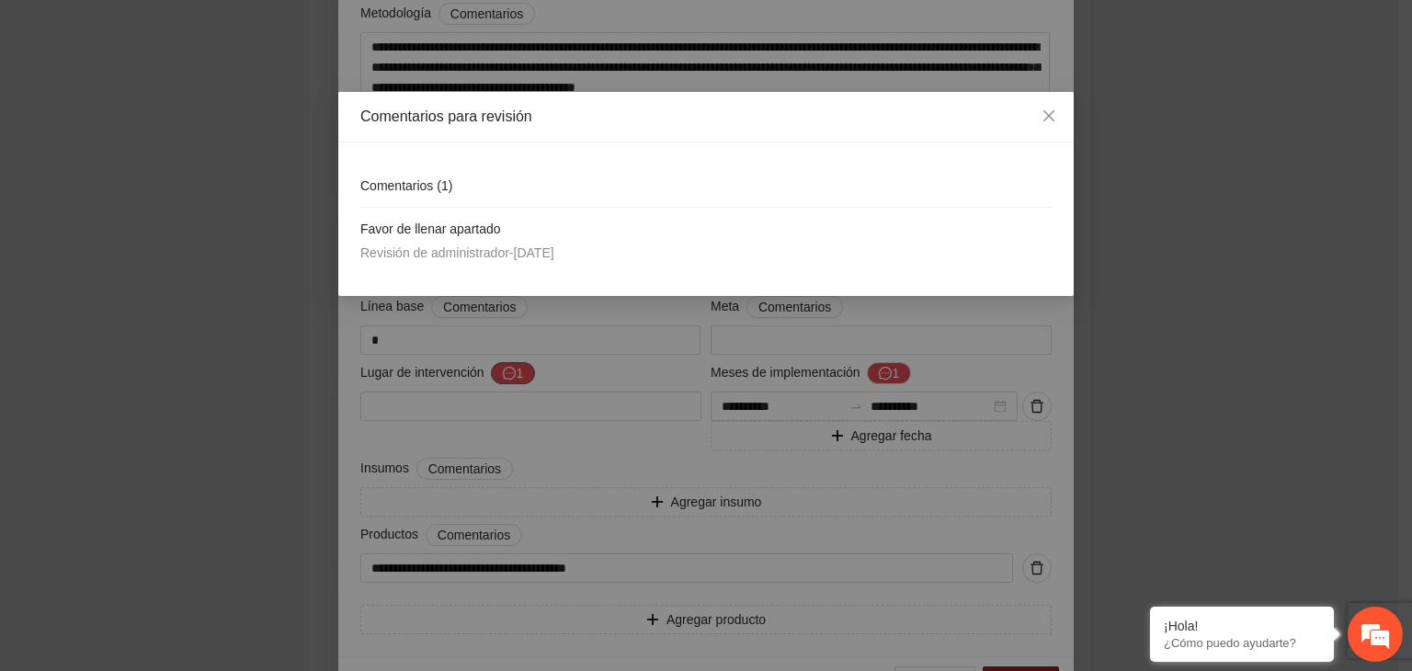
click at [508, 379] on div "Comentarios para revisión Comentarios ( 1 ) Favor de llenar apartado Revisión d…" at bounding box center [706, 335] width 1412 height 671
click at [1044, 119] on icon "close" at bounding box center [1049, 116] width 15 height 15
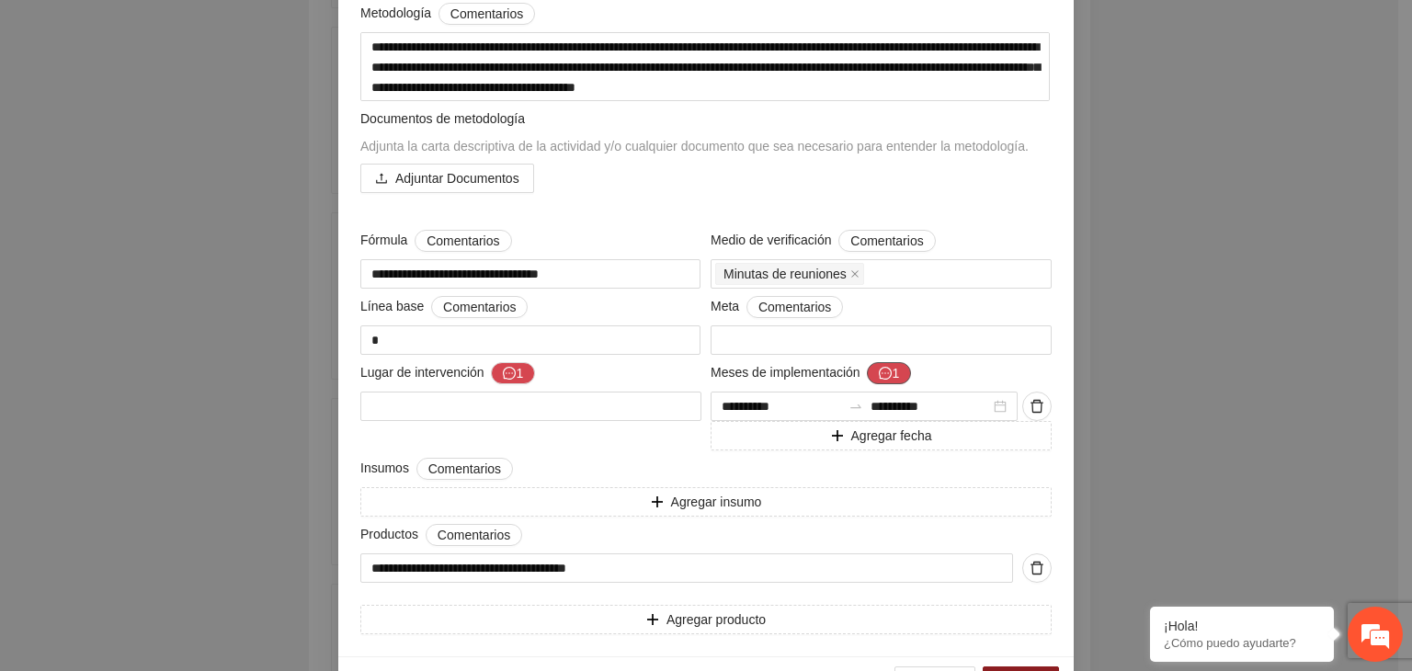
click at [880, 375] on icon "message" at bounding box center [885, 373] width 13 height 13
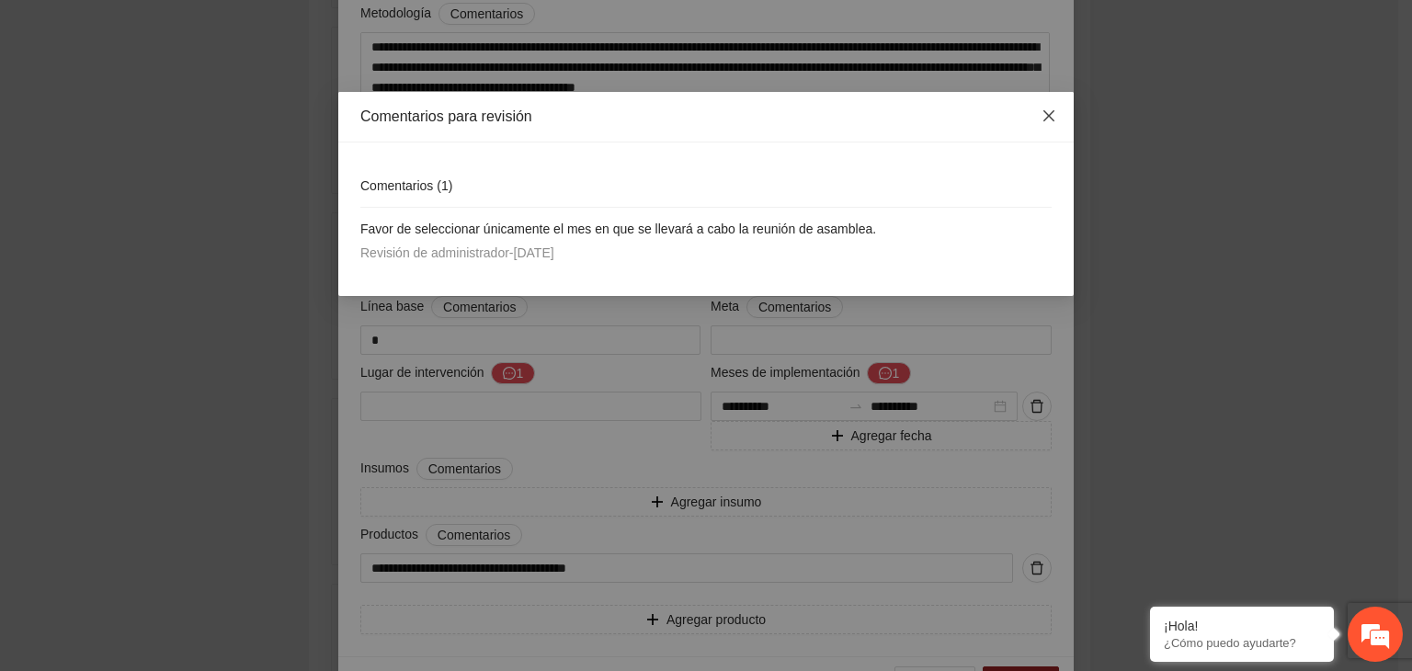
click at [1043, 112] on icon "close" at bounding box center [1049, 116] width 15 height 15
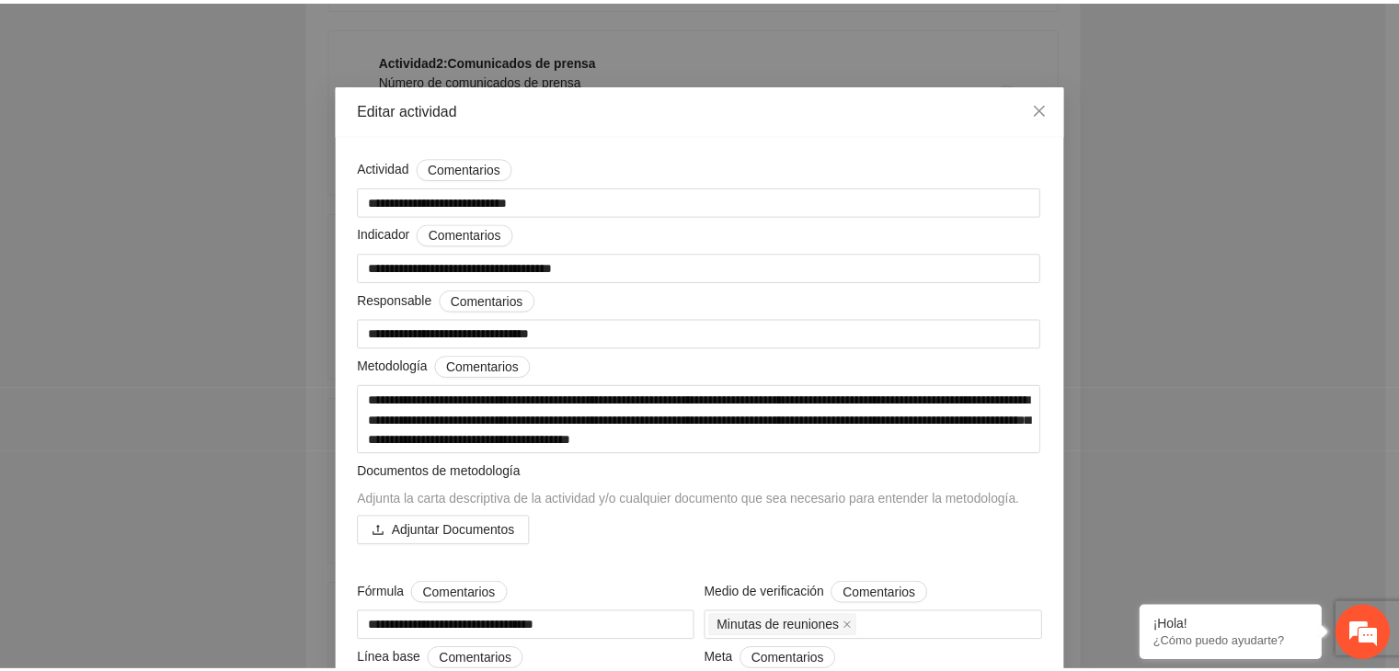
scroll to position [0, 0]
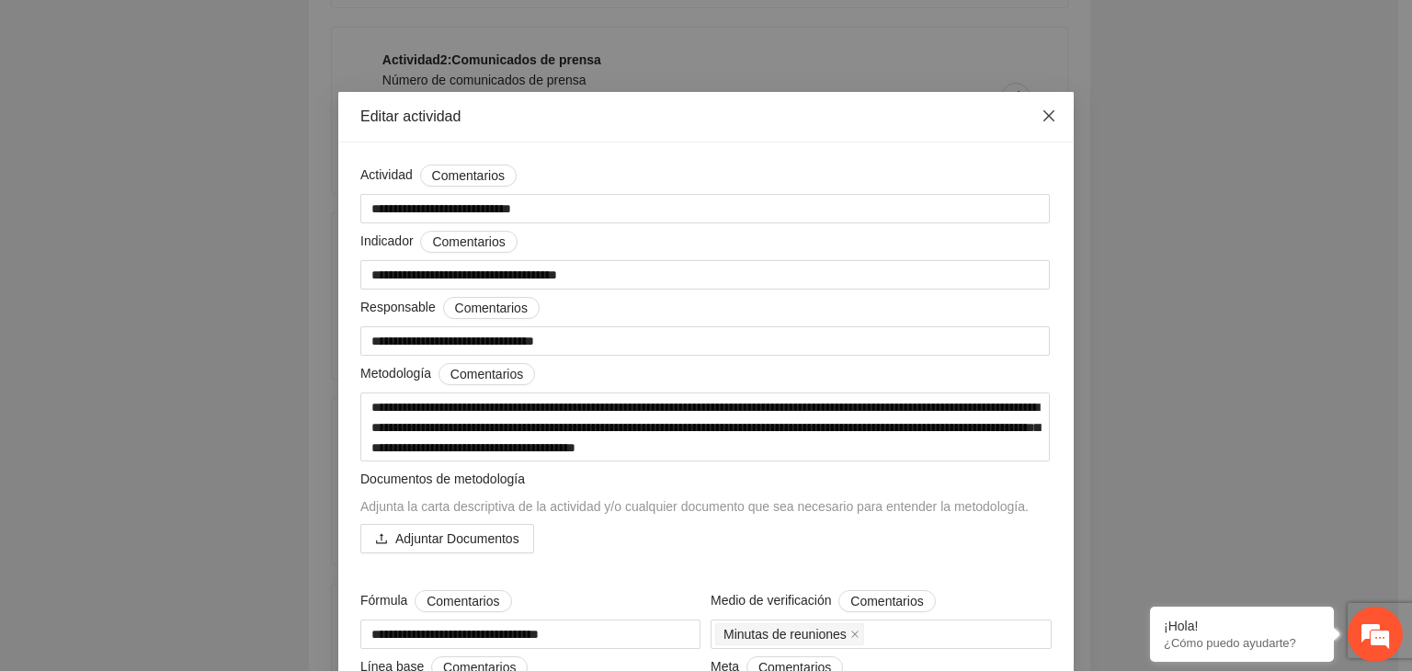
click at [1042, 120] on icon "close" at bounding box center [1049, 116] width 15 height 15
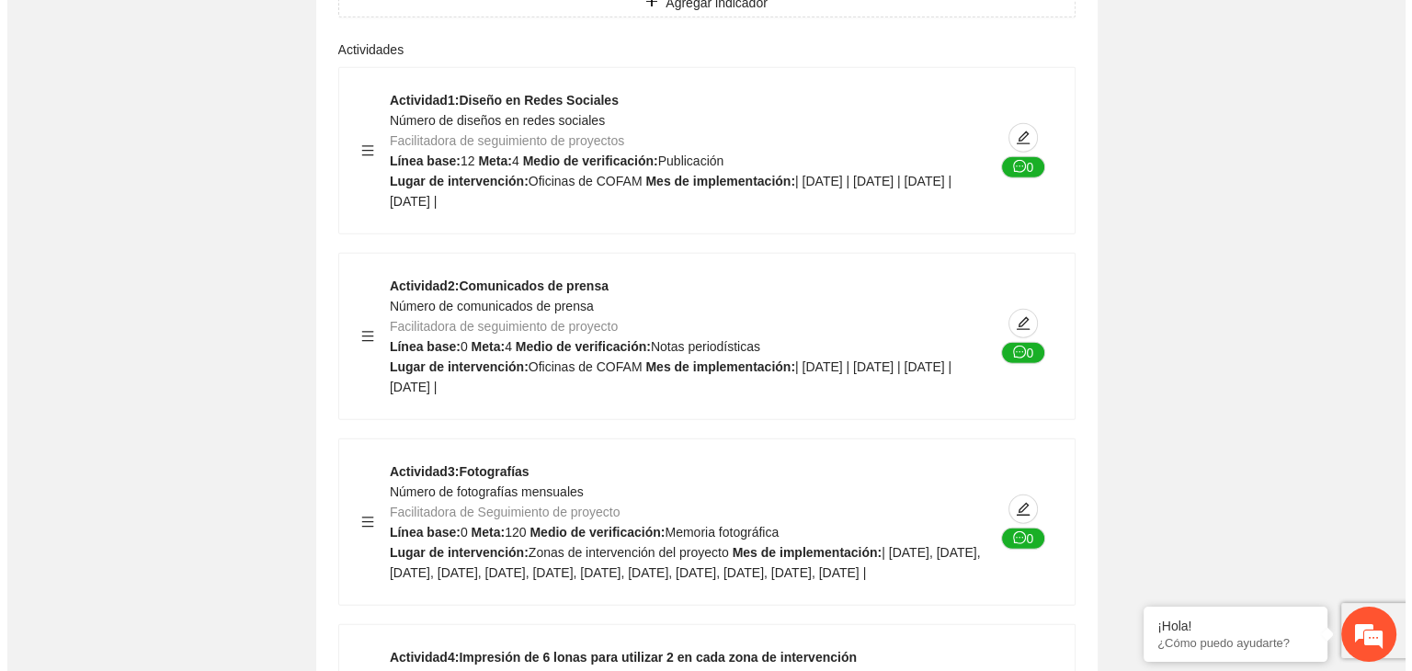
scroll to position [25645, 0]
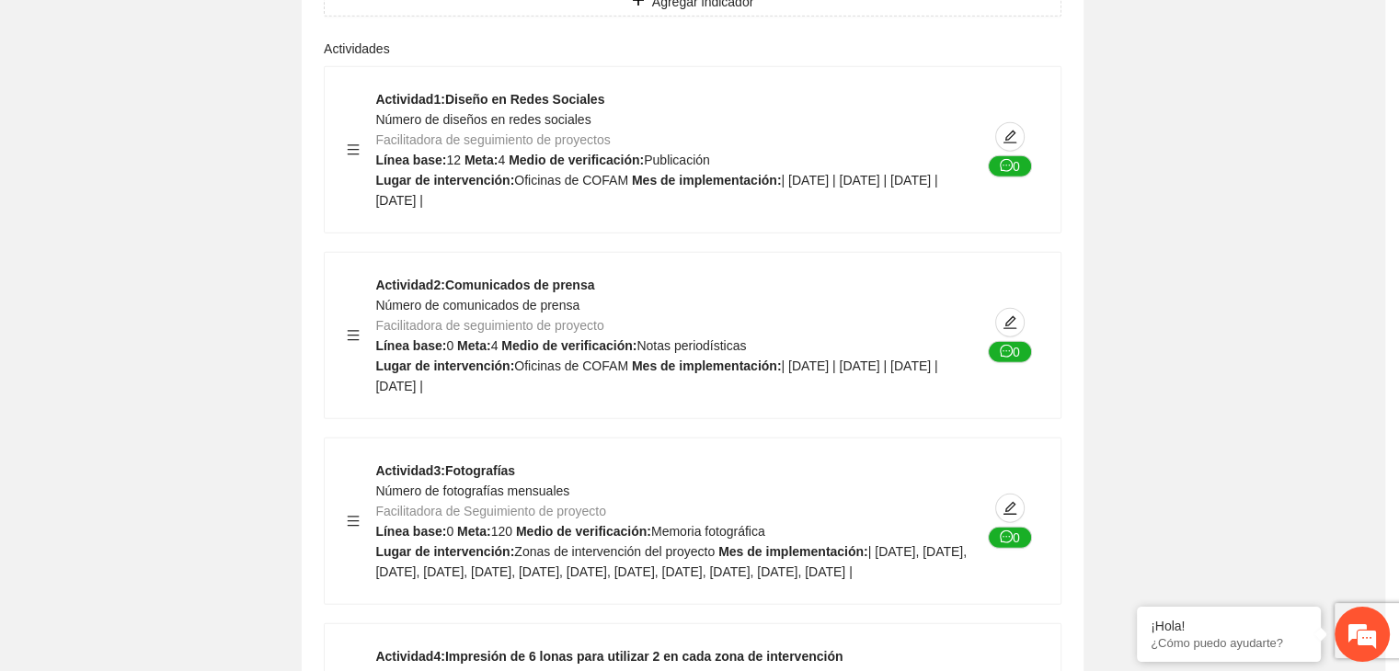
type textarea "**********"
type input "**********"
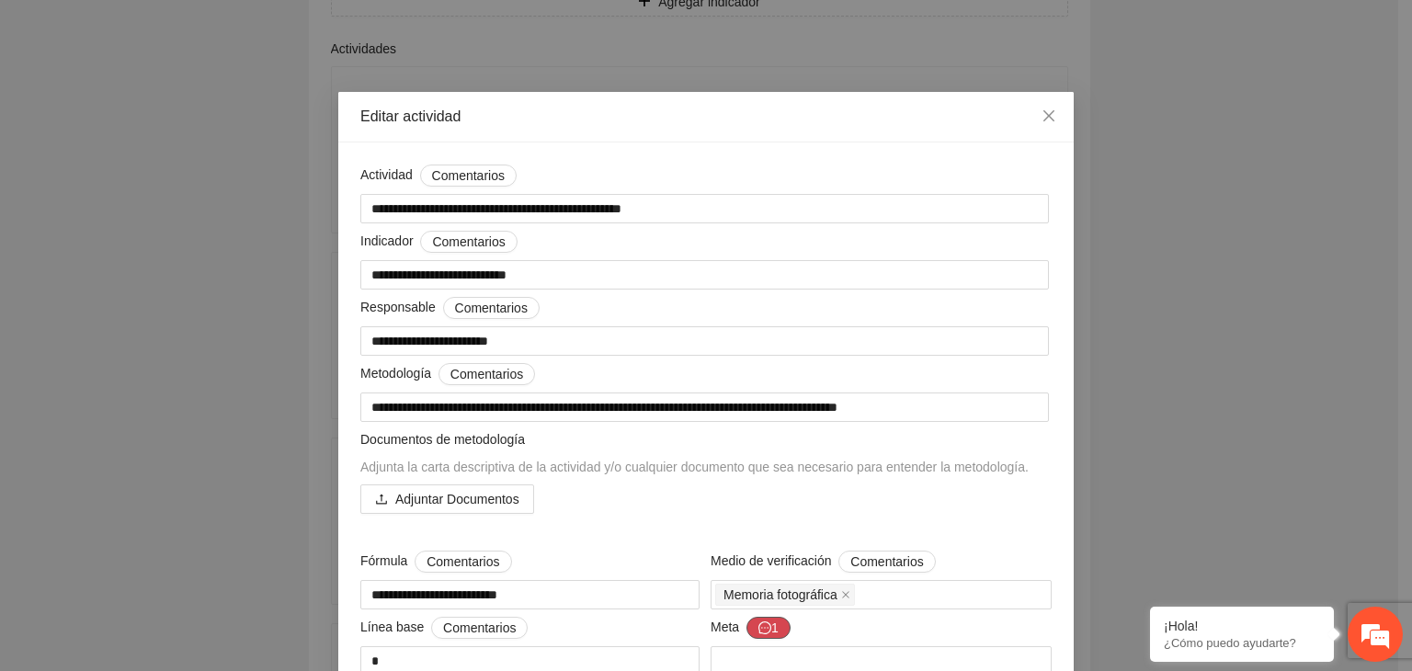
click at [760, 629] on icon "message" at bounding box center [765, 628] width 13 height 13
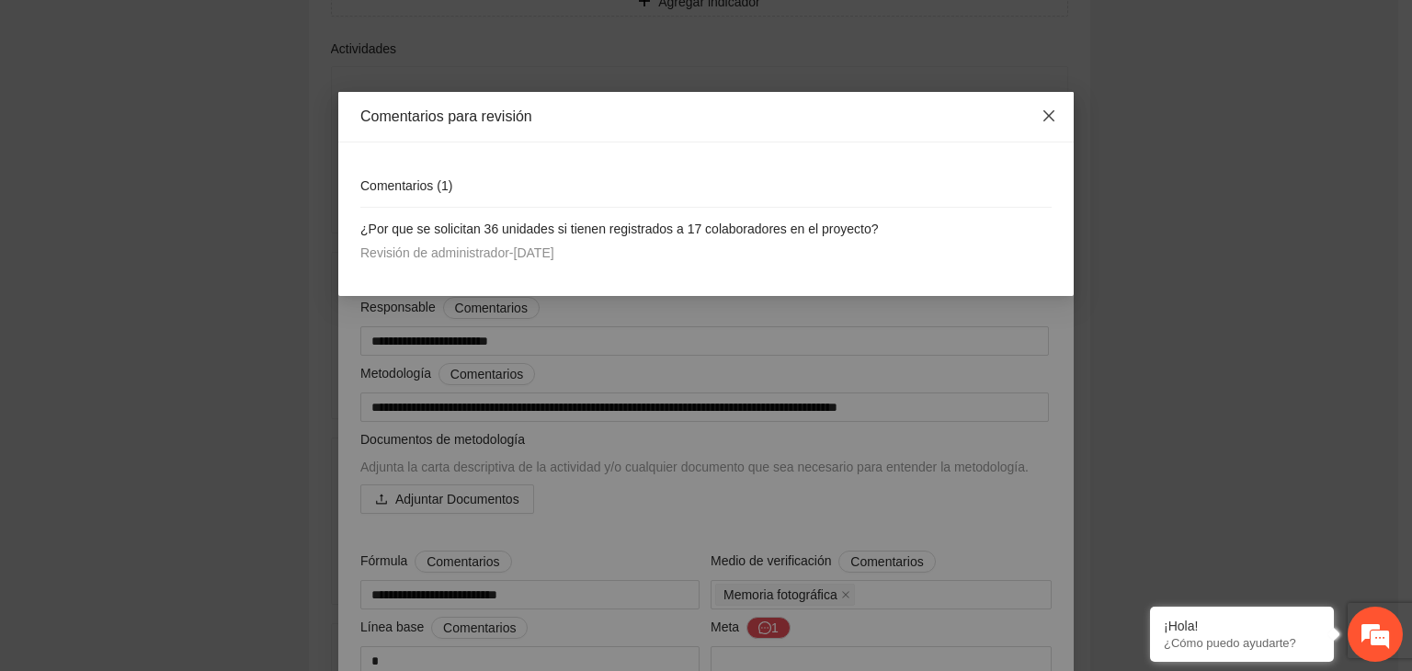
click at [1045, 111] on icon "close" at bounding box center [1049, 116] width 15 height 15
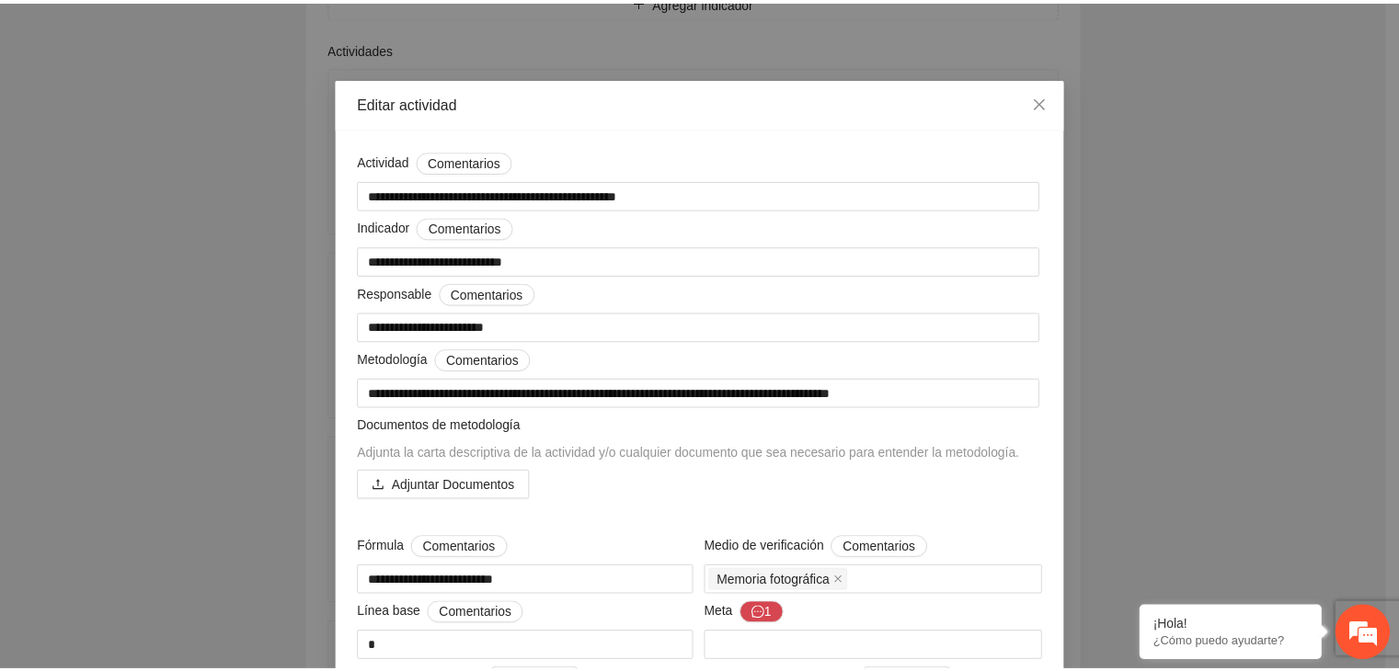
scroll to position [0, 0]
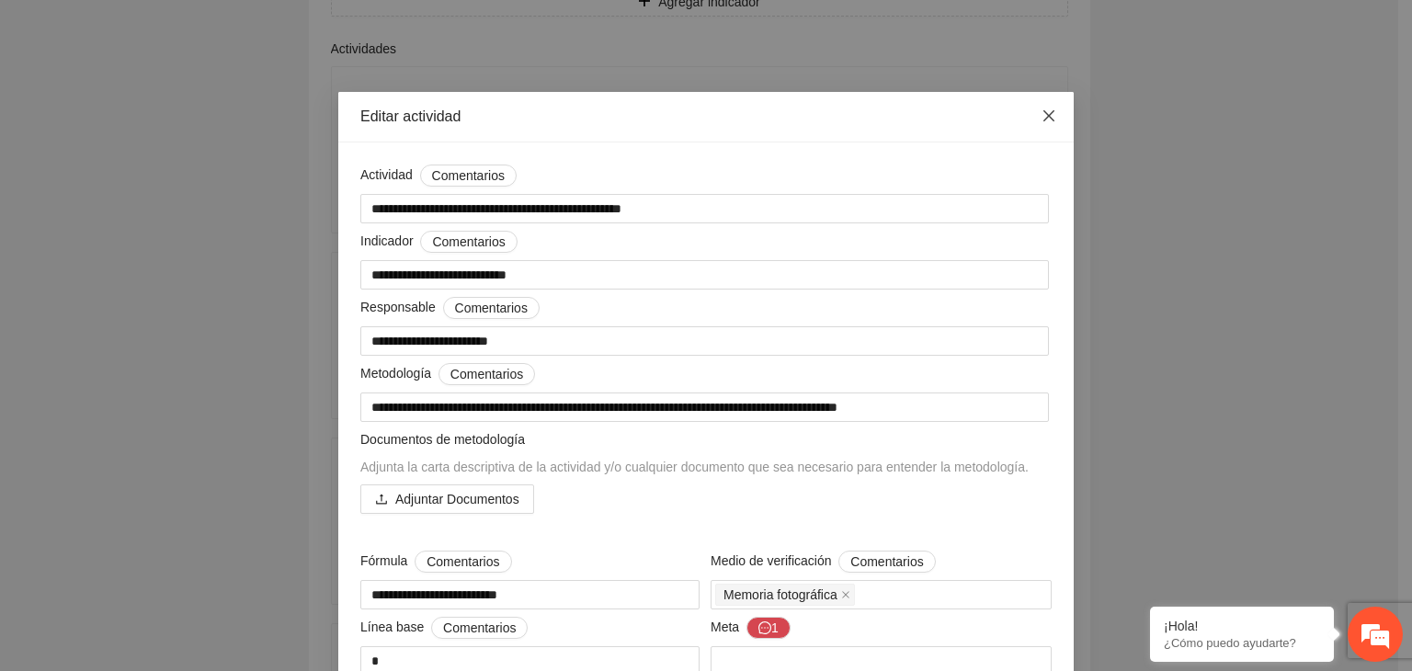
click at [1045, 116] on icon "close" at bounding box center [1049, 116] width 15 height 15
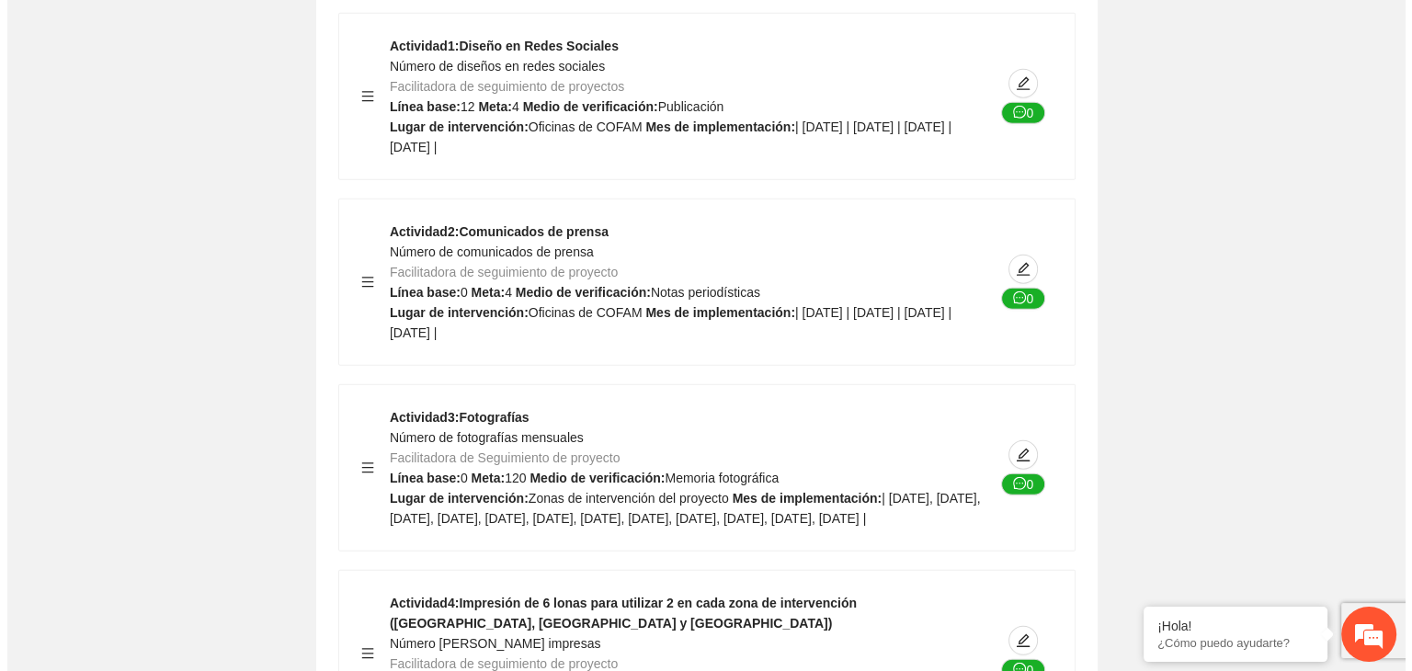
scroll to position [25701, 0]
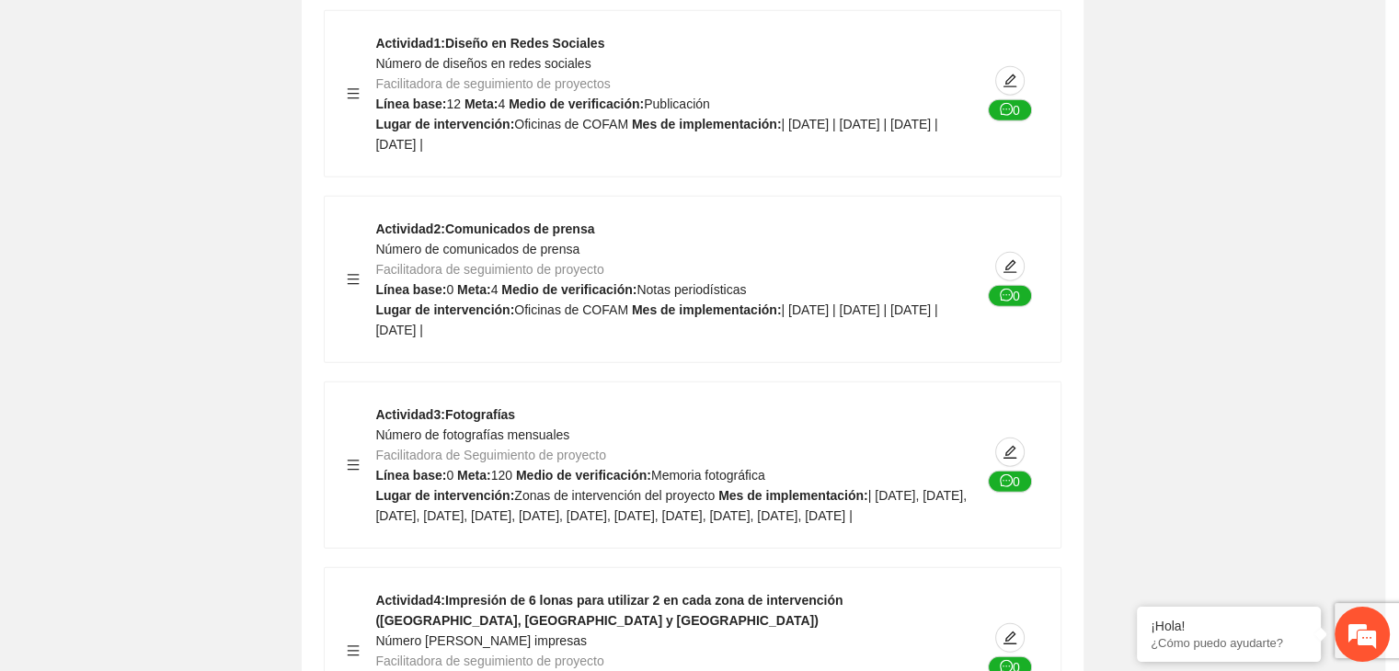
type textarea "**********"
type input "**********"
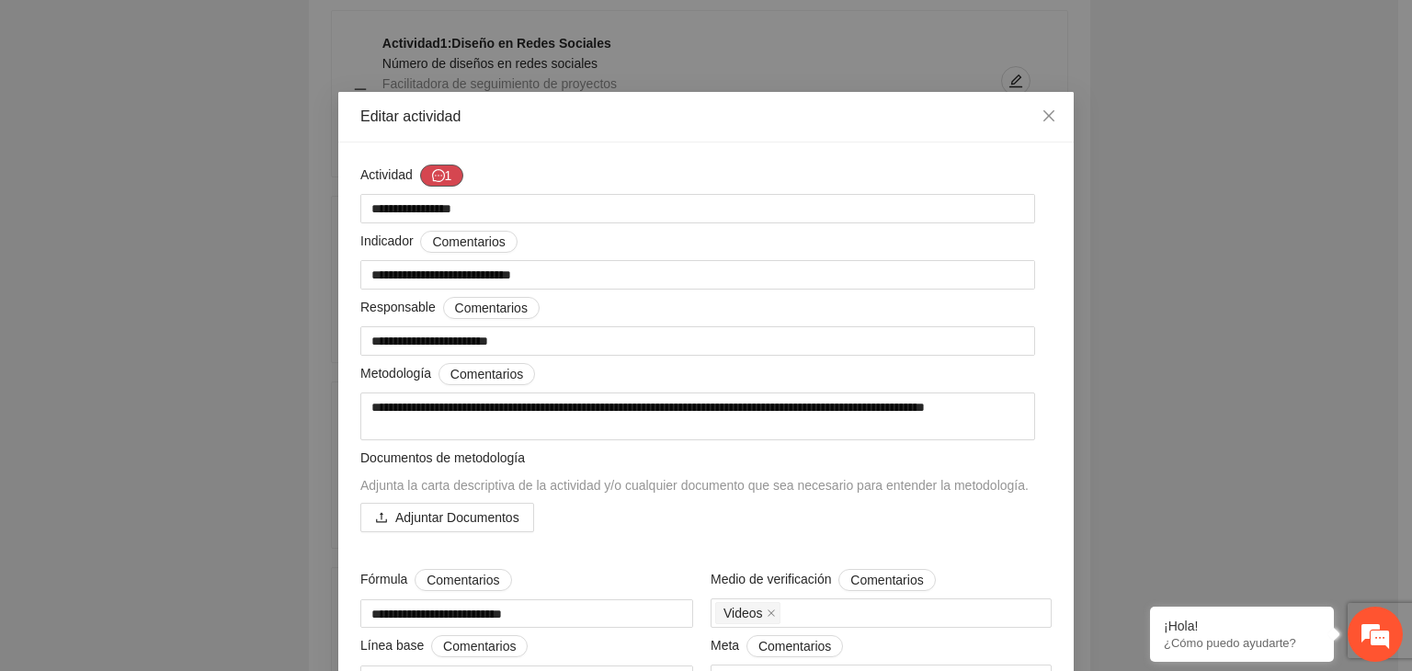
click at [435, 172] on icon "message" at bounding box center [438, 175] width 13 height 13
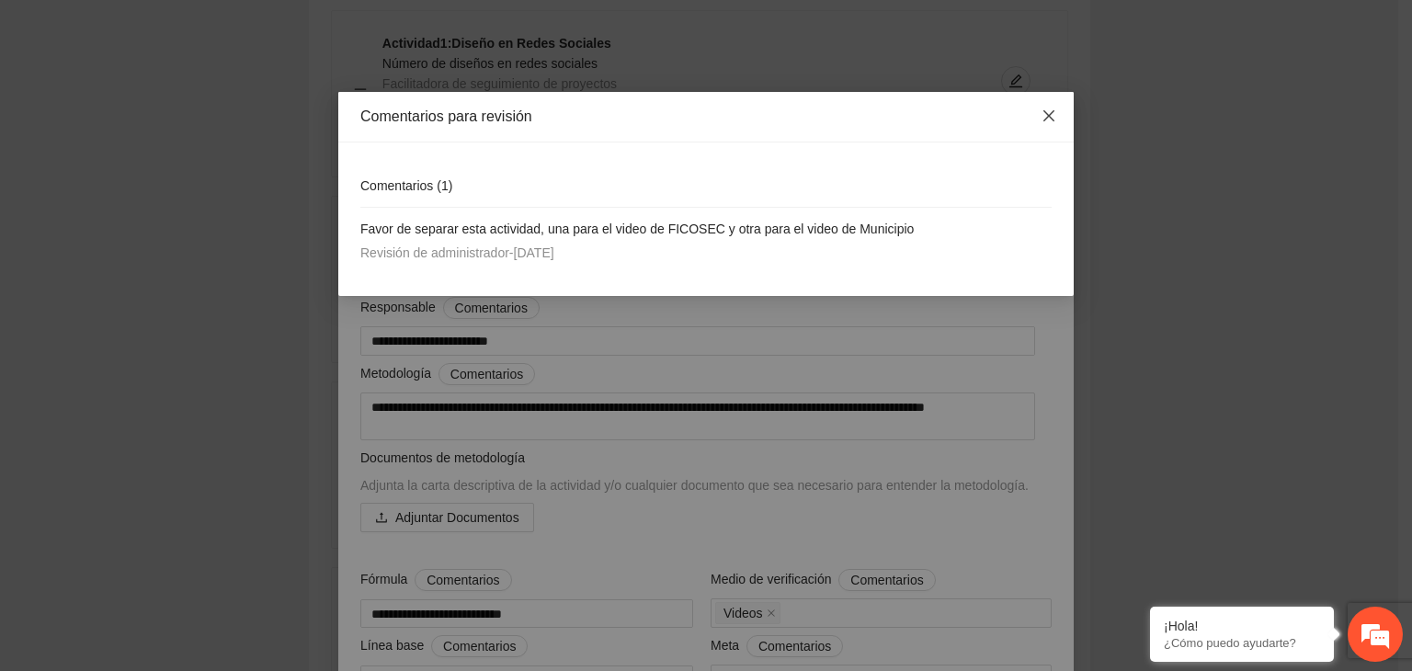
click at [1045, 117] on icon "close" at bounding box center [1049, 116] width 15 height 15
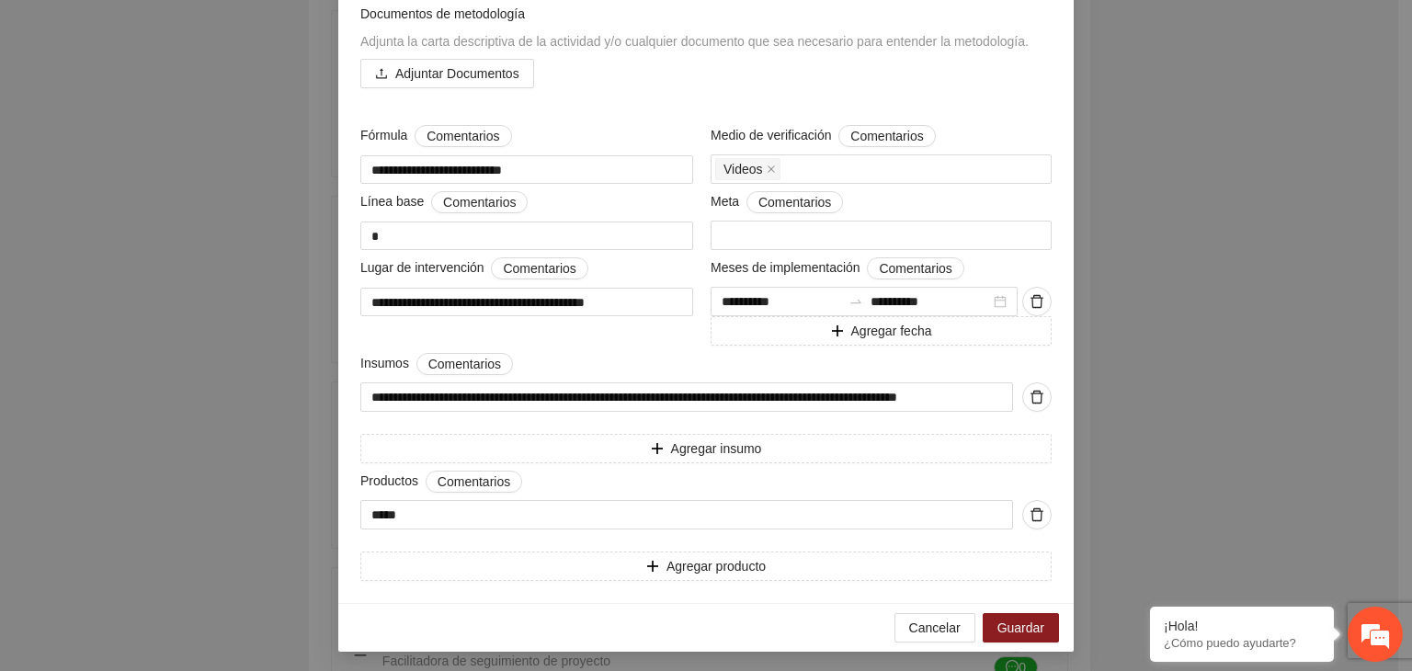
scroll to position [449, 0]
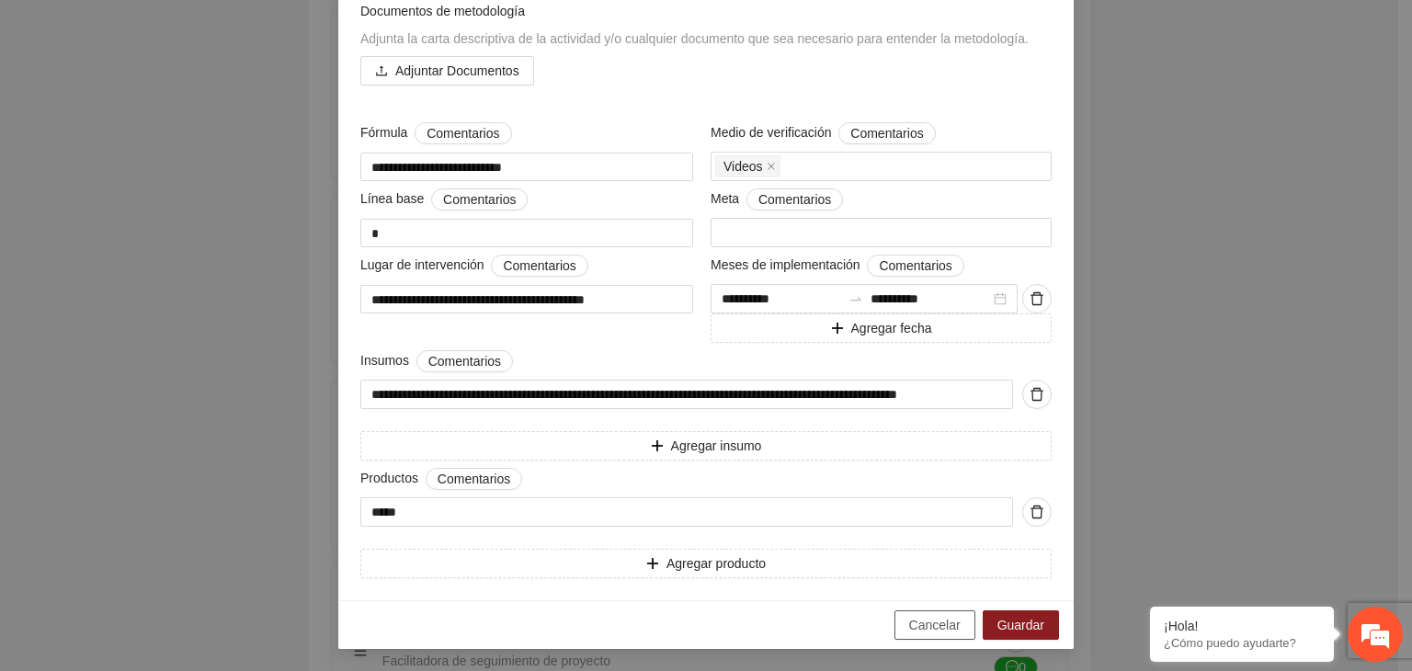
click at [919, 632] on span "Cancelar" at bounding box center [934, 625] width 51 height 20
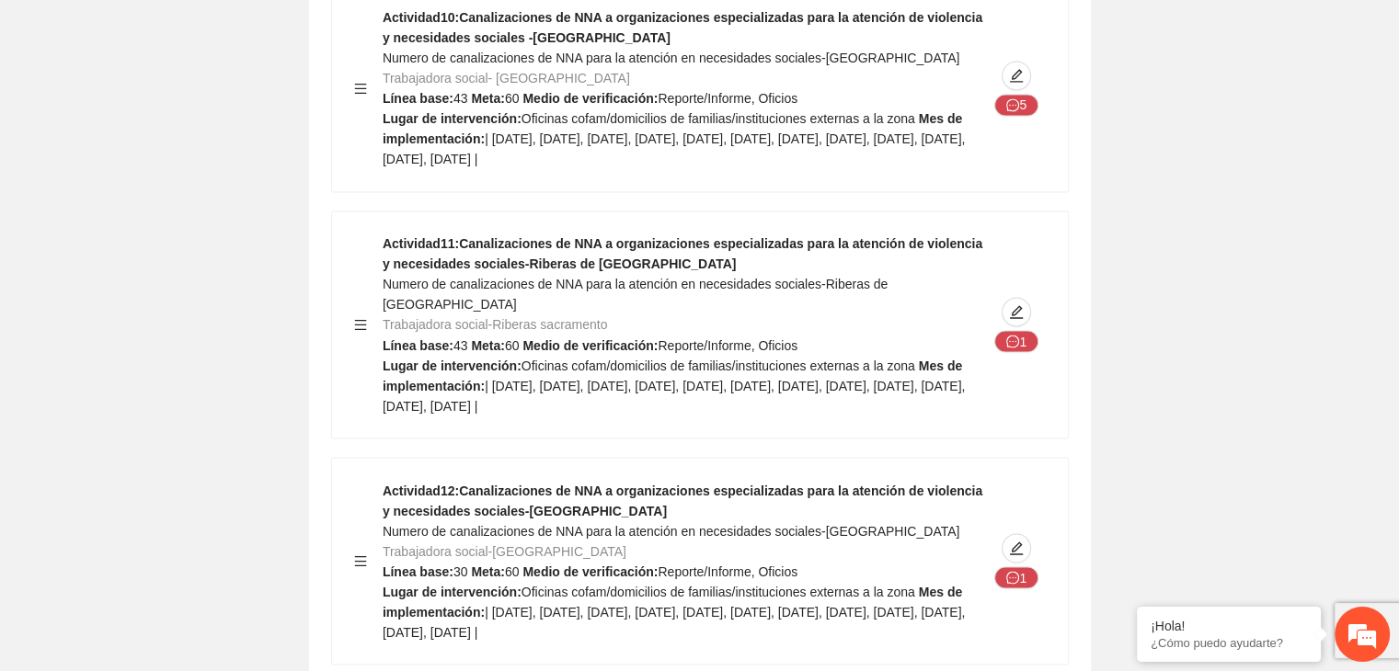
scroll to position [24115, 0]
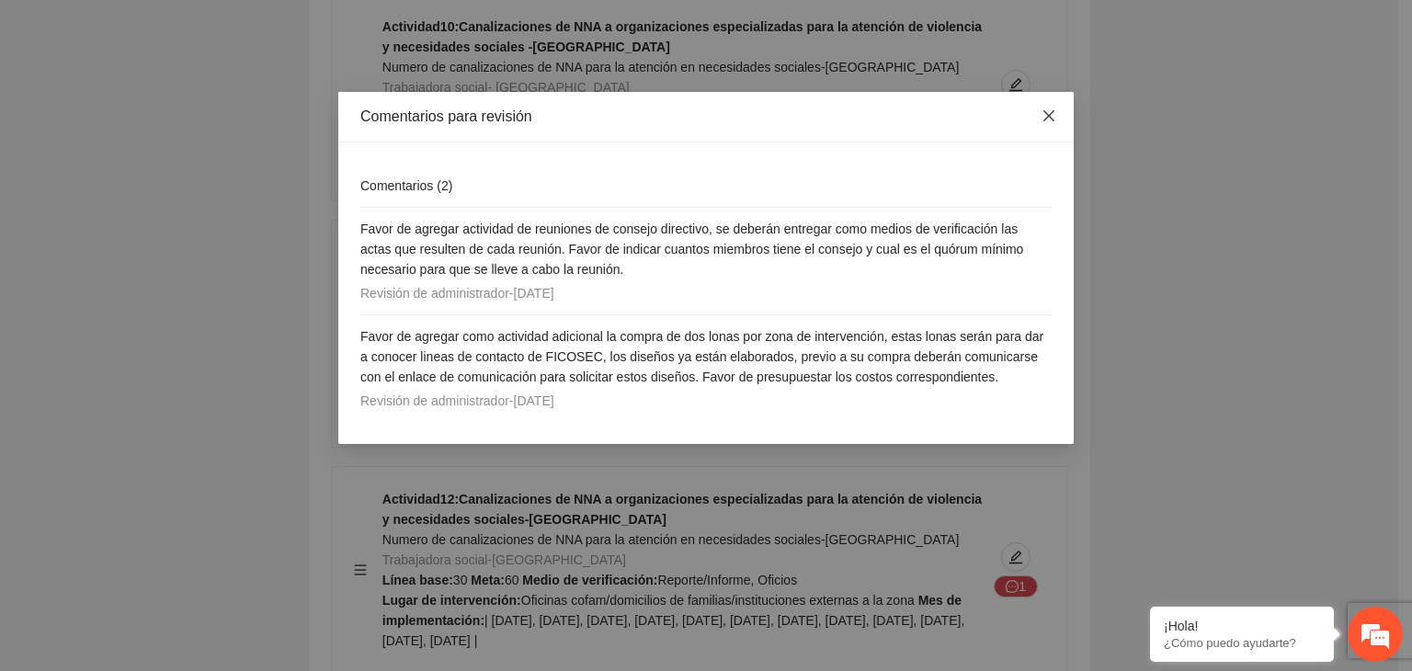
click at [1056, 119] on icon "close" at bounding box center [1049, 116] width 15 height 15
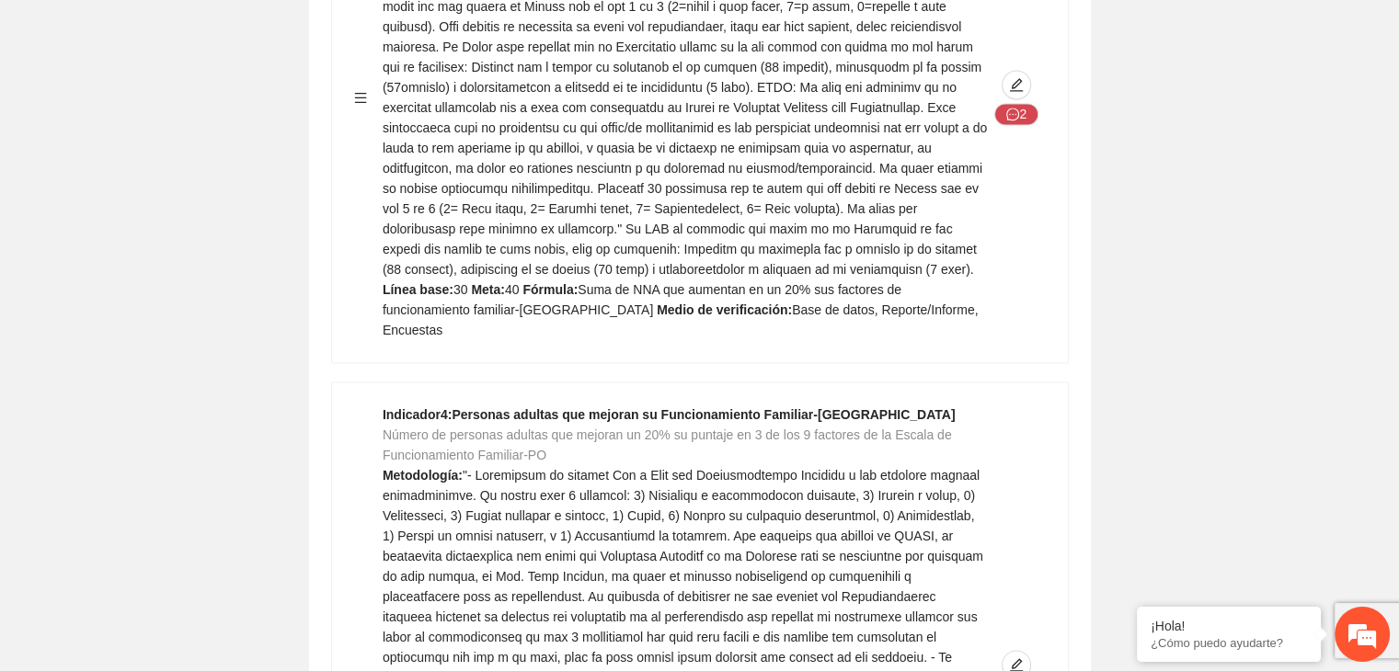
scroll to position [0, 0]
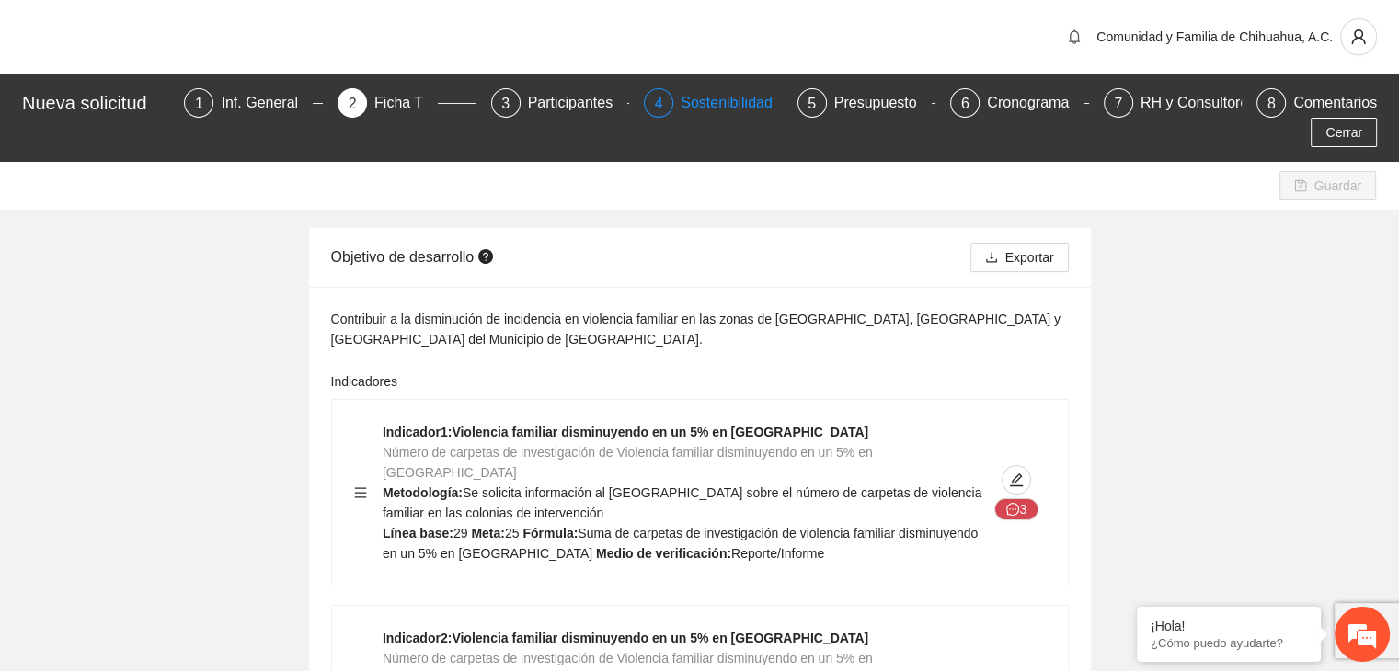
click at [684, 91] on div "Sostenibilidad" at bounding box center [733, 102] width 107 height 29
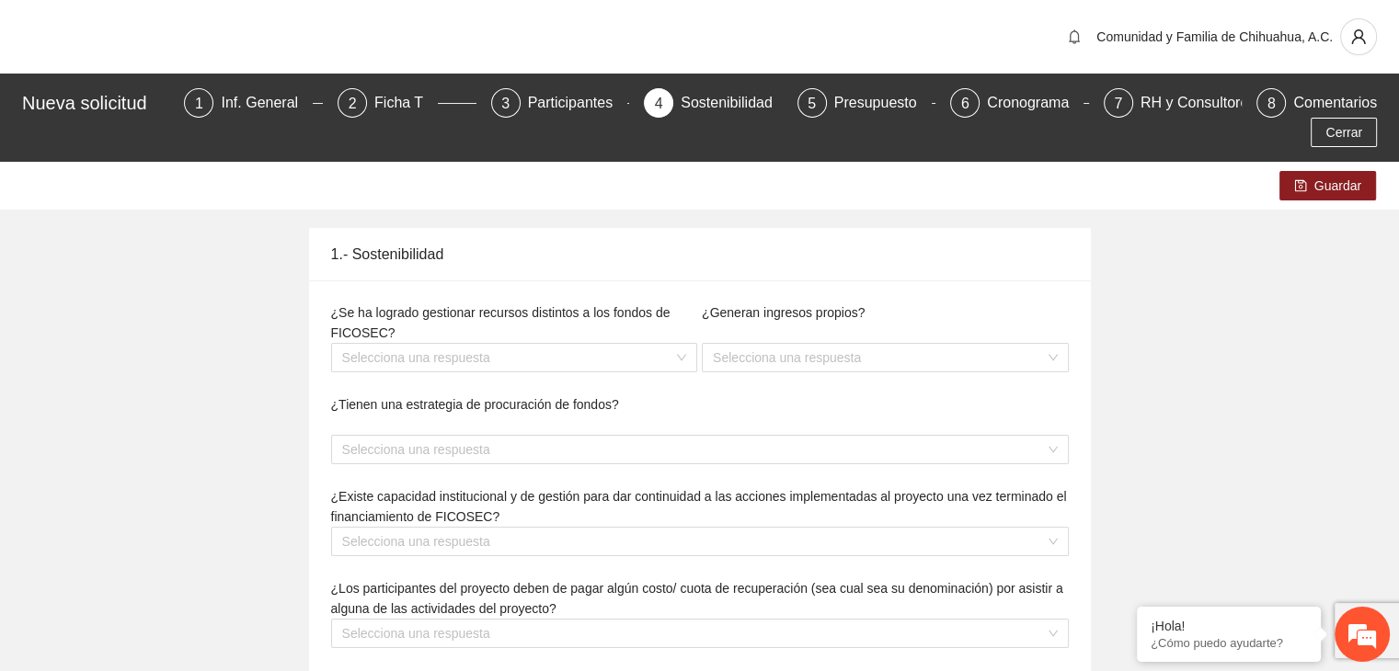
type textarea "**********"
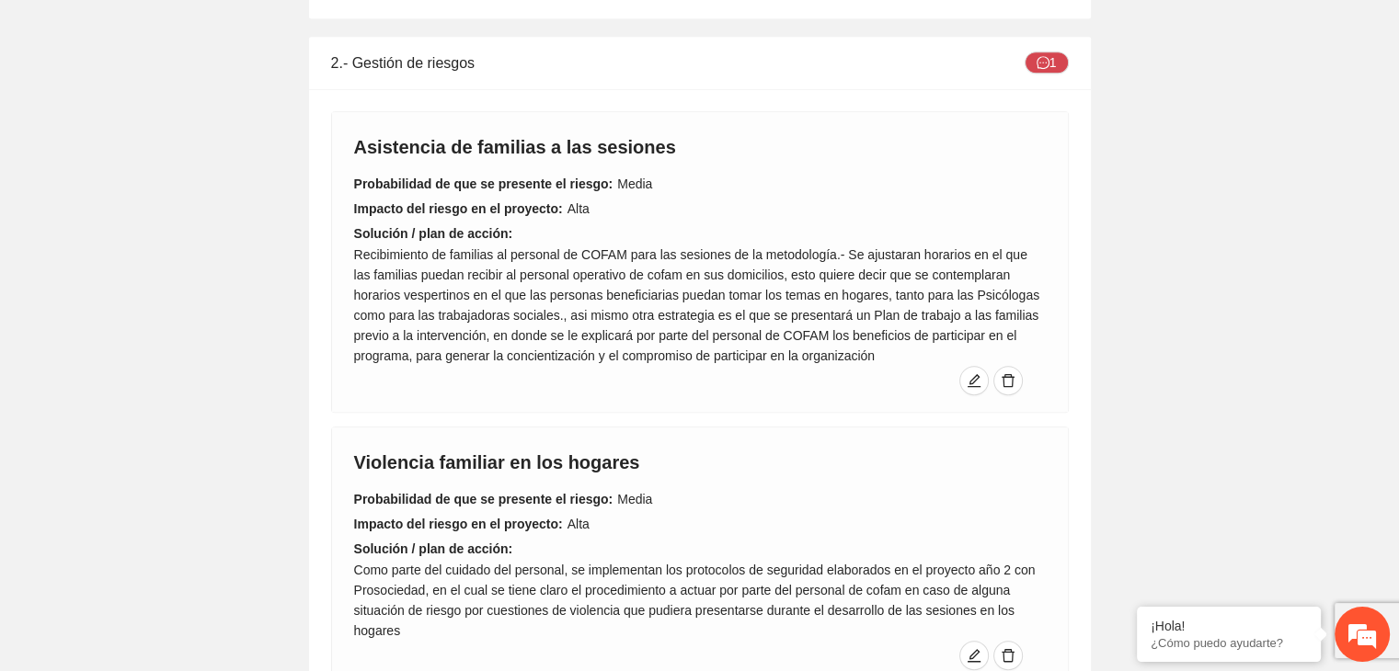
scroll to position [991, 0]
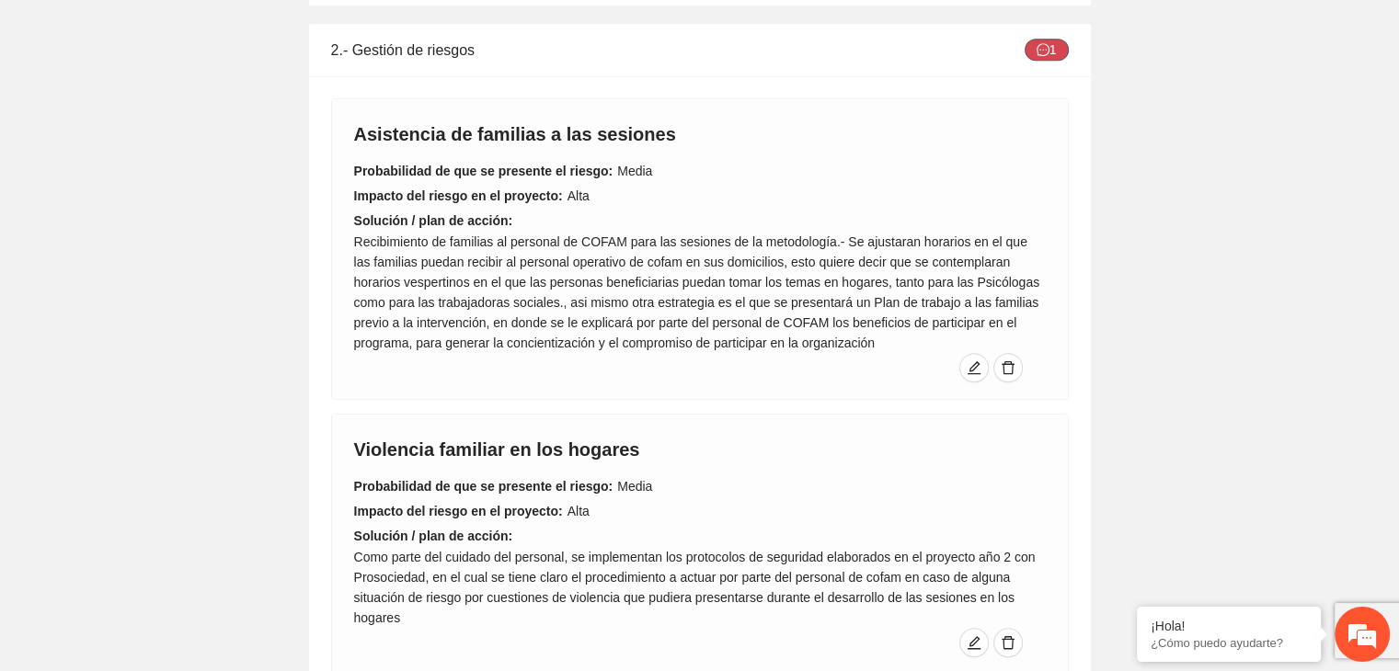
click at [1047, 43] on icon "message" at bounding box center [1042, 49] width 13 height 13
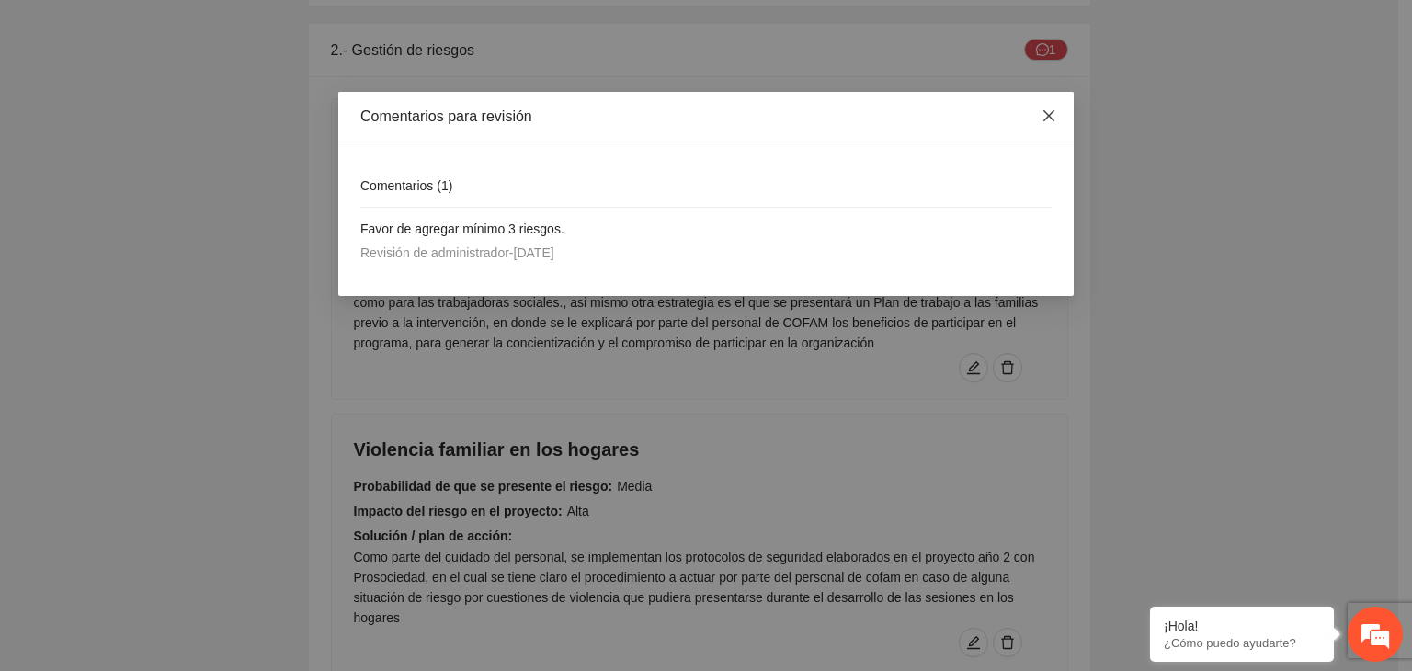
click at [1049, 118] on icon "close" at bounding box center [1049, 115] width 11 height 11
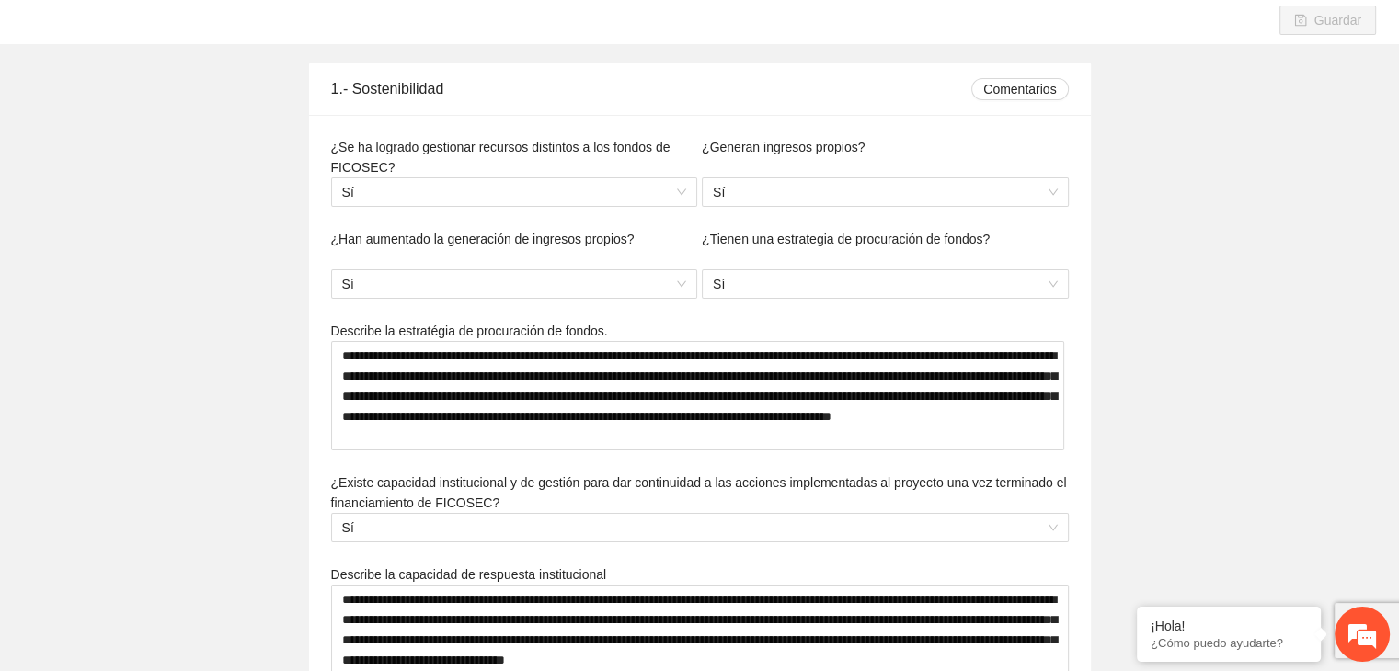
scroll to position [0, 0]
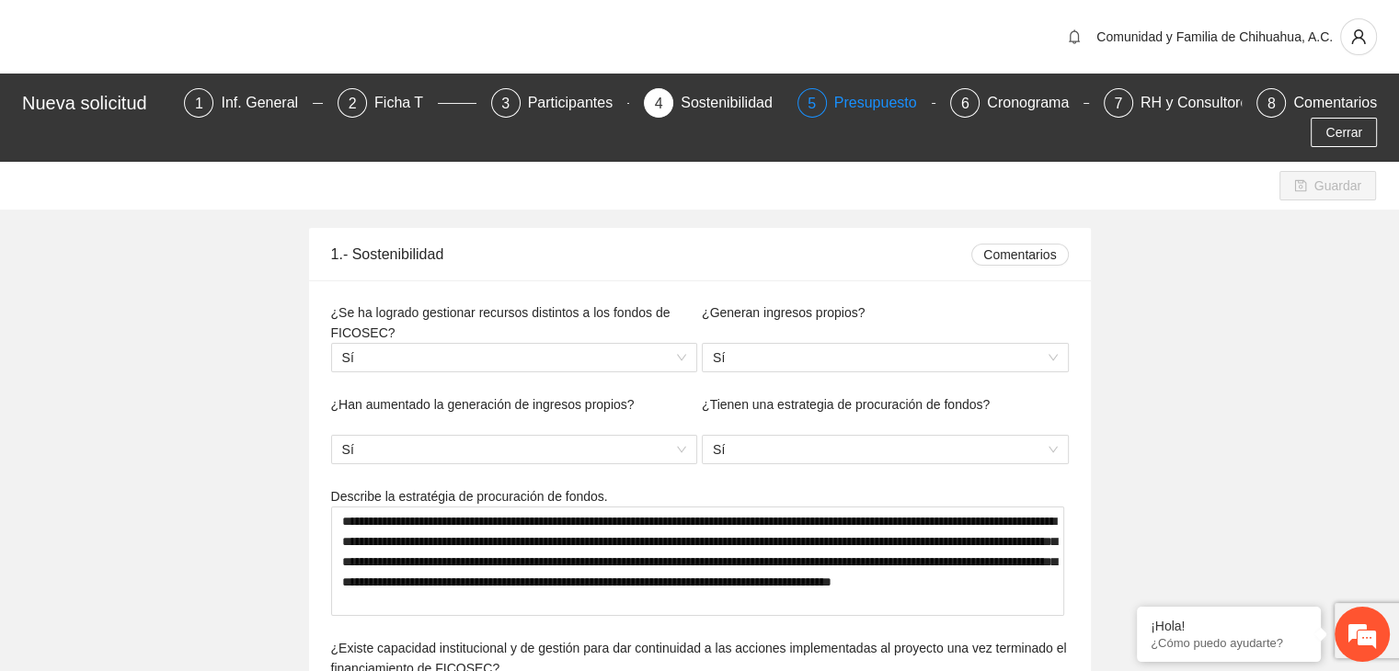
click at [834, 109] on div "Presupuesto" at bounding box center [882, 102] width 97 height 29
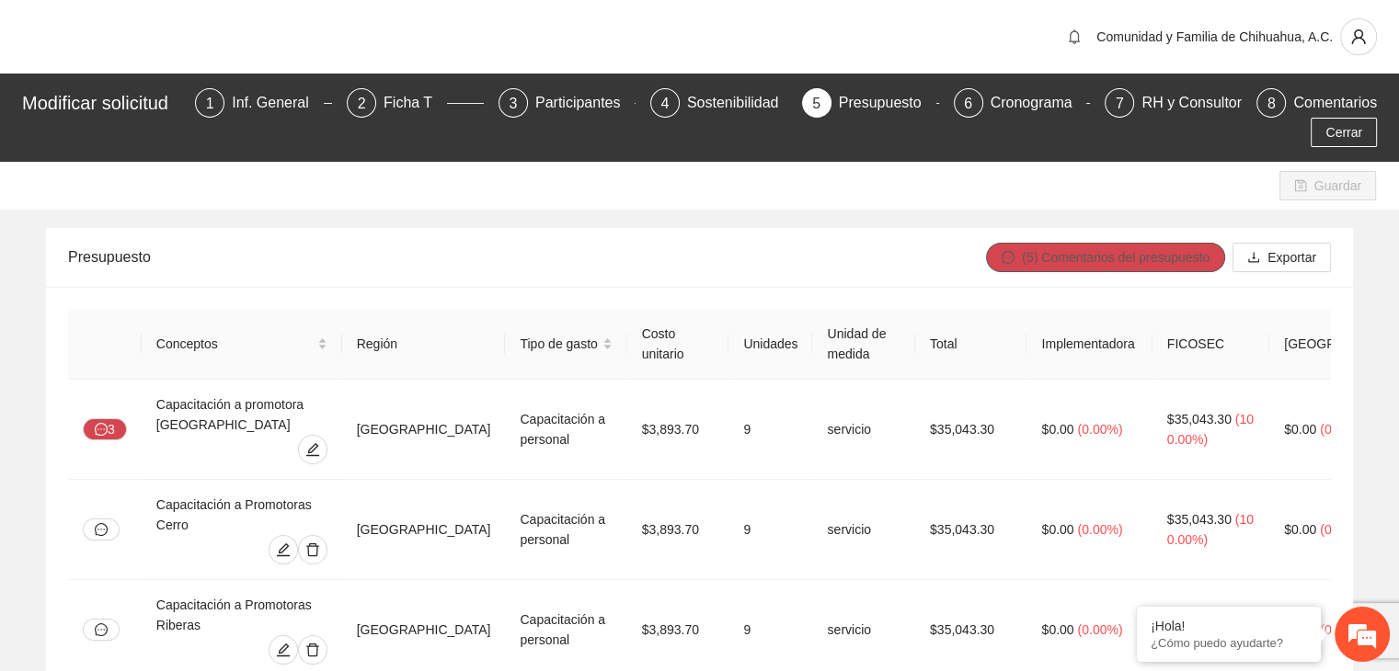
click at [1055, 258] on span "(5) Comentarios del presupuesto" at bounding box center [1116, 257] width 188 height 20
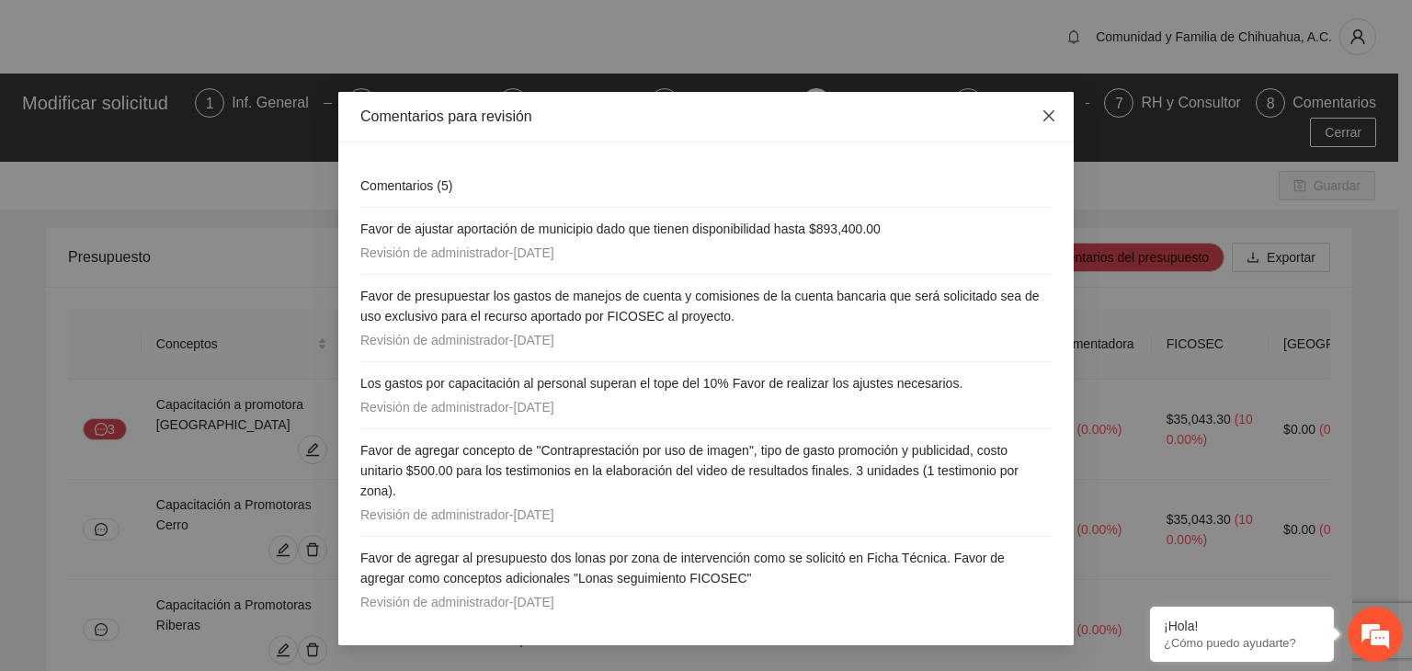
click at [1046, 120] on icon "close" at bounding box center [1049, 115] width 11 height 11
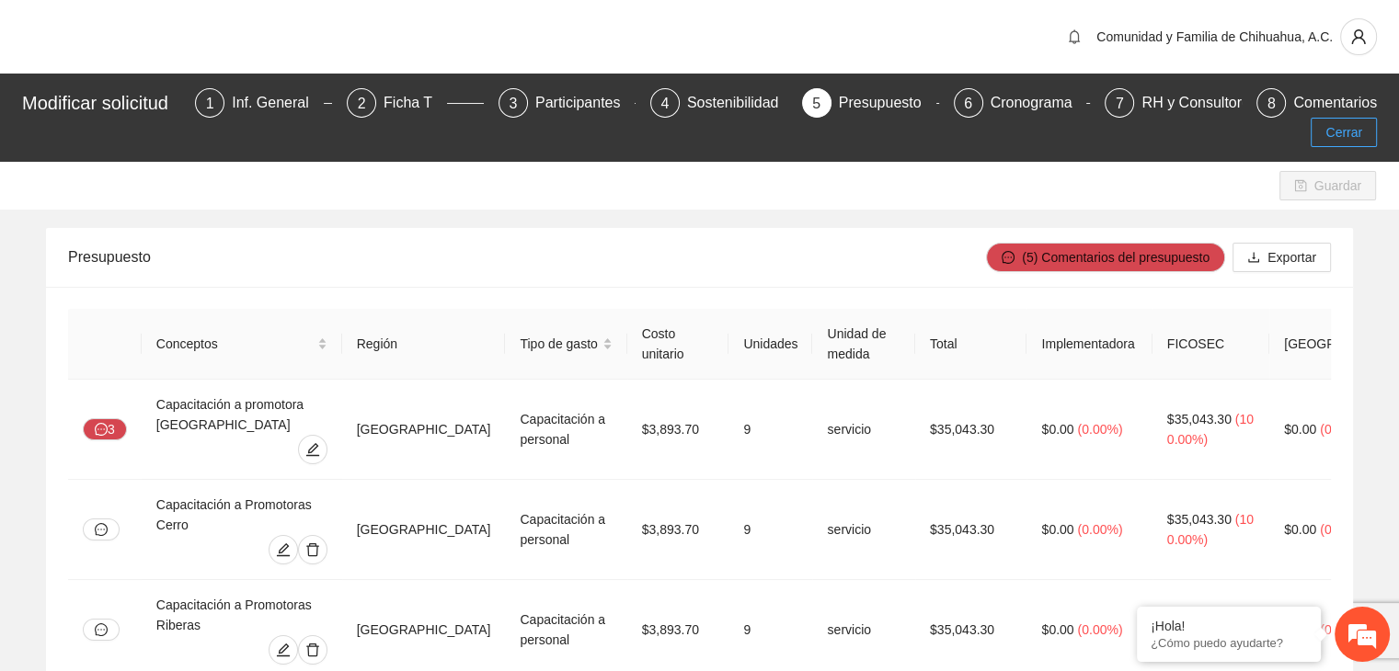
click at [1339, 136] on span "Cerrar" at bounding box center [1343, 132] width 37 height 20
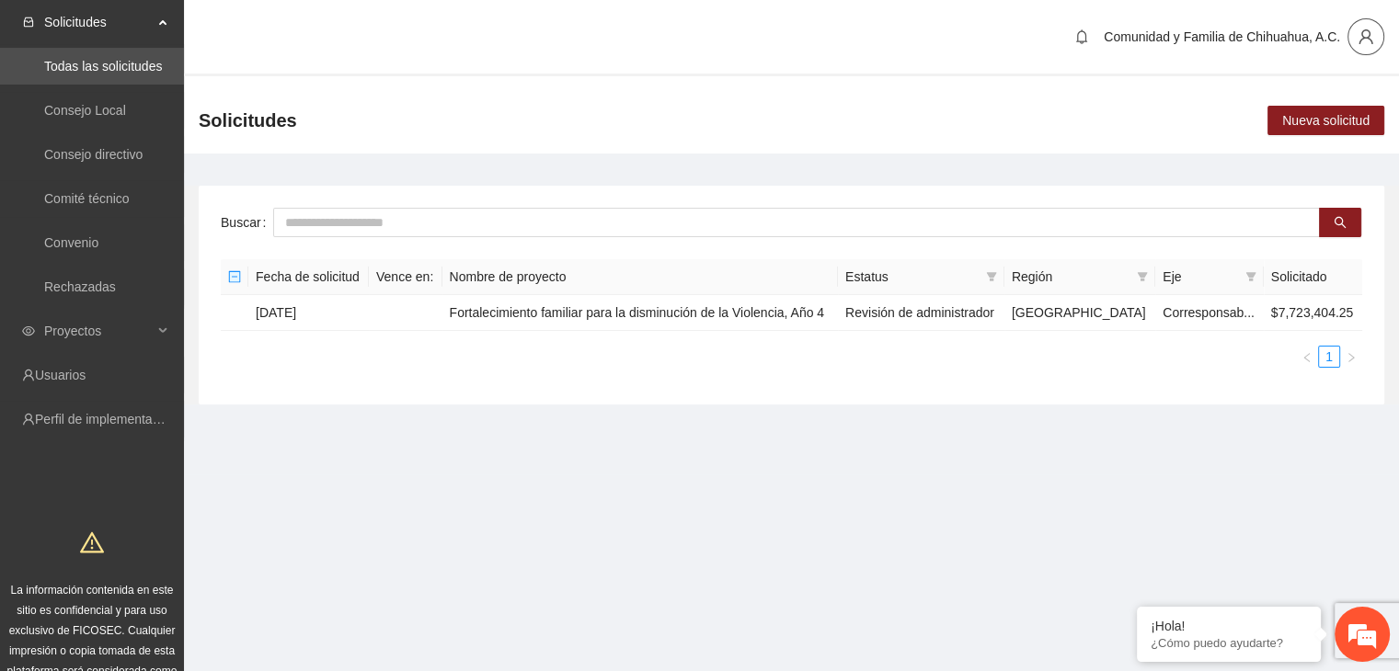
click at [1370, 43] on icon "user" at bounding box center [1365, 37] width 17 height 17
click at [1303, 111] on span "Cerrar sesión" at bounding box center [1317, 107] width 116 height 20
